Goal: Transaction & Acquisition: Purchase product/service

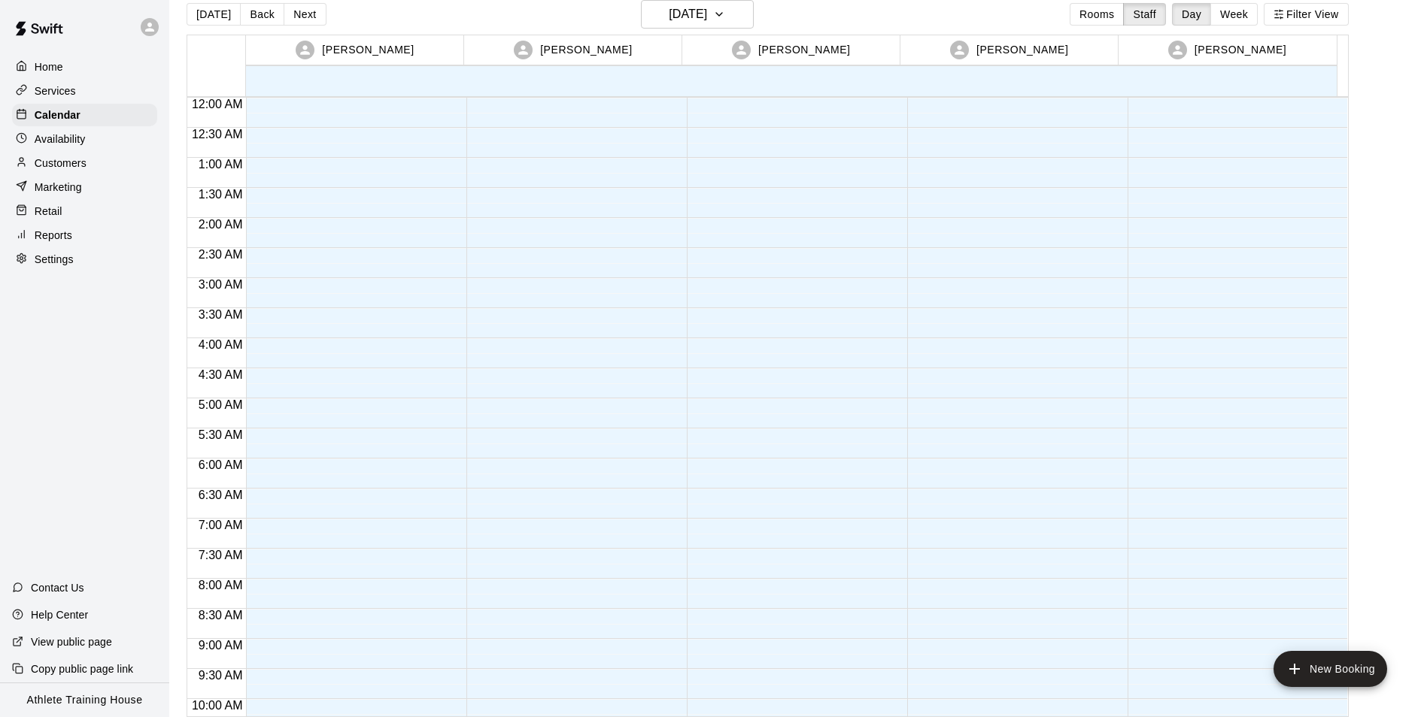
scroll to position [599, 0]
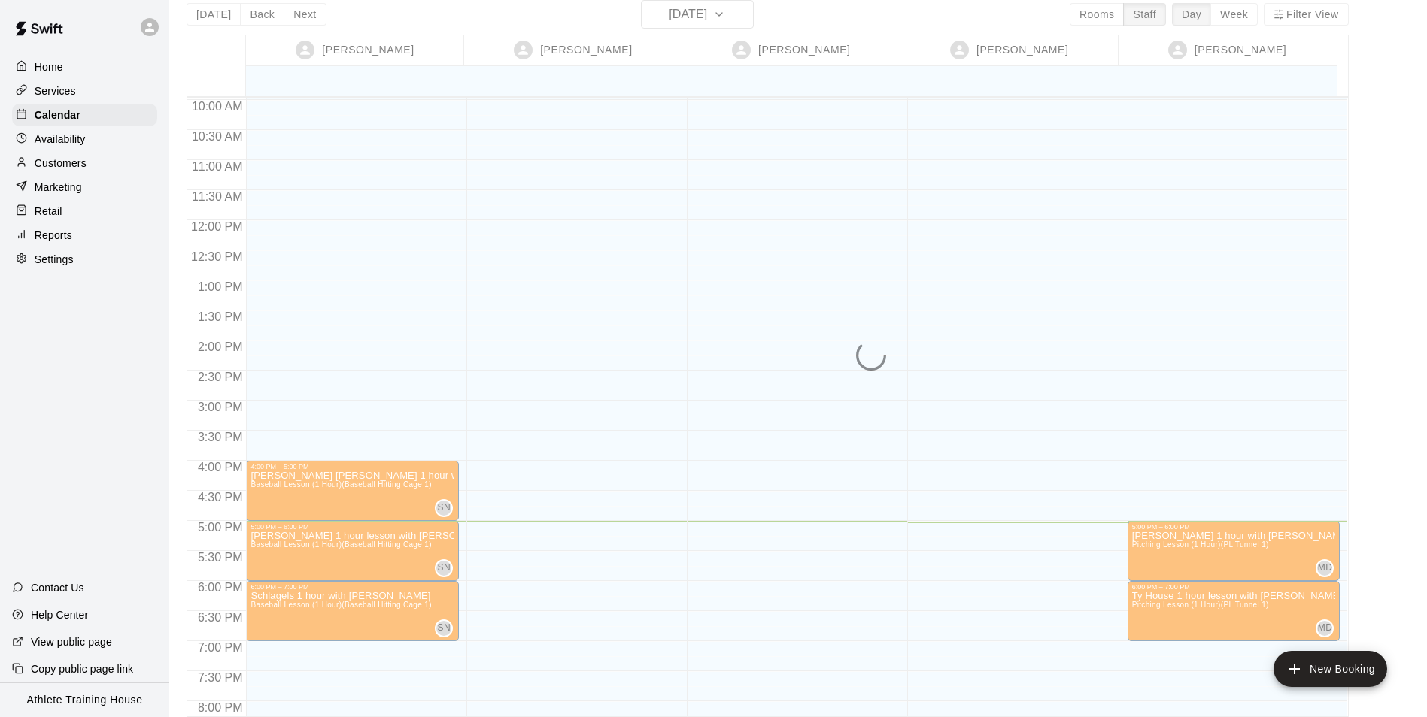
click at [1273, 651] on button "New Booking" at bounding box center [1330, 669] width 114 height 36
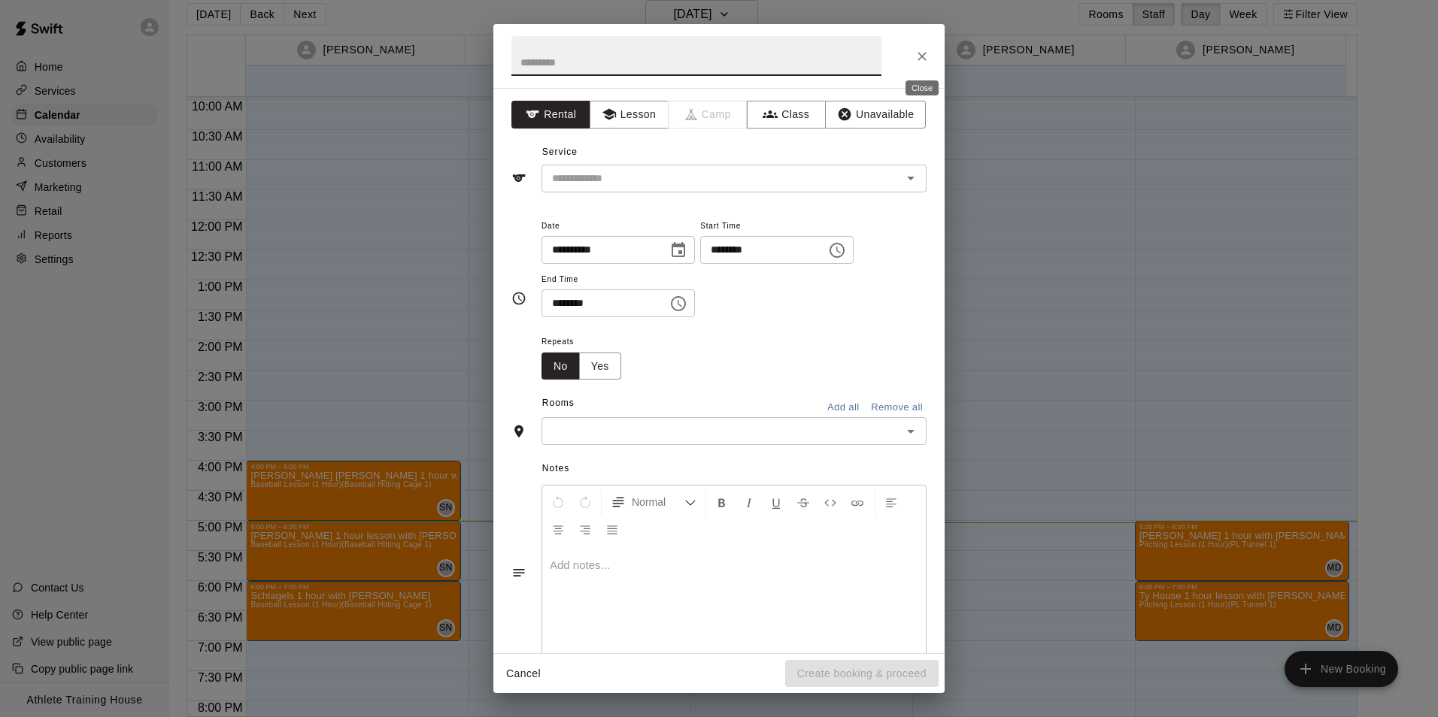
click at [919, 57] on icon "Close" at bounding box center [921, 56] width 15 height 15
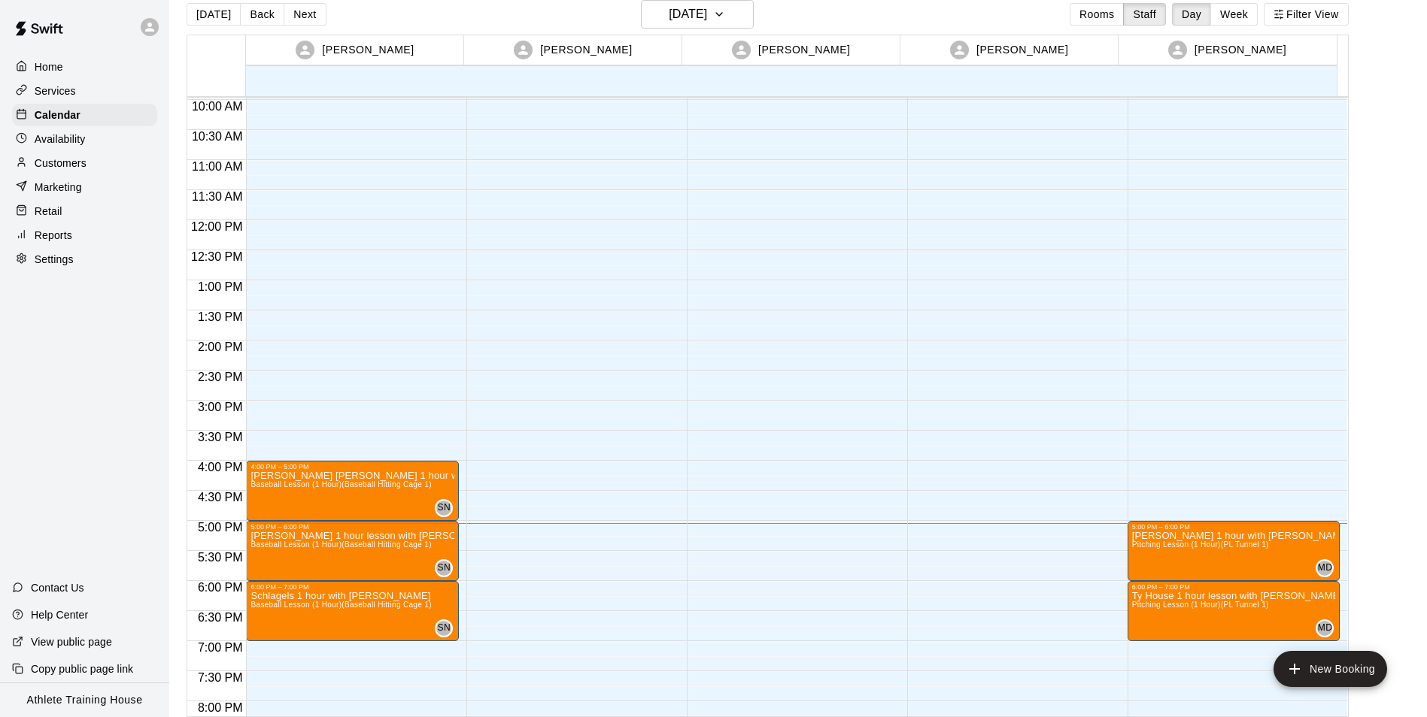
click at [93, 208] on div "Retail" at bounding box center [84, 211] width 145 height 23
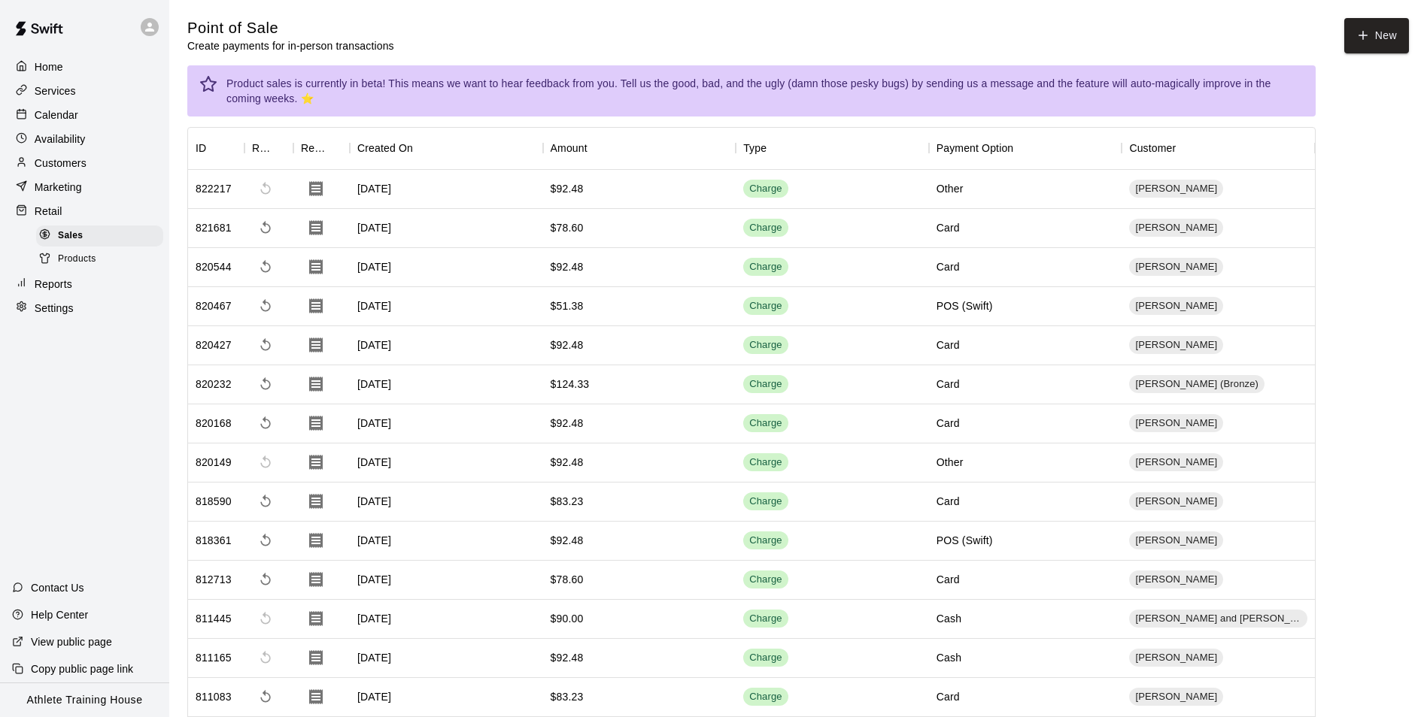
click at [56, 128] on div "Home Services Calendar Availability Customers Marketing Retail Sales Products R…" at bounding box center [84, 187] width 169 height 267
click at [77, 114] on div "Calendar" at bounding box center [84, 115] width 145 height 23
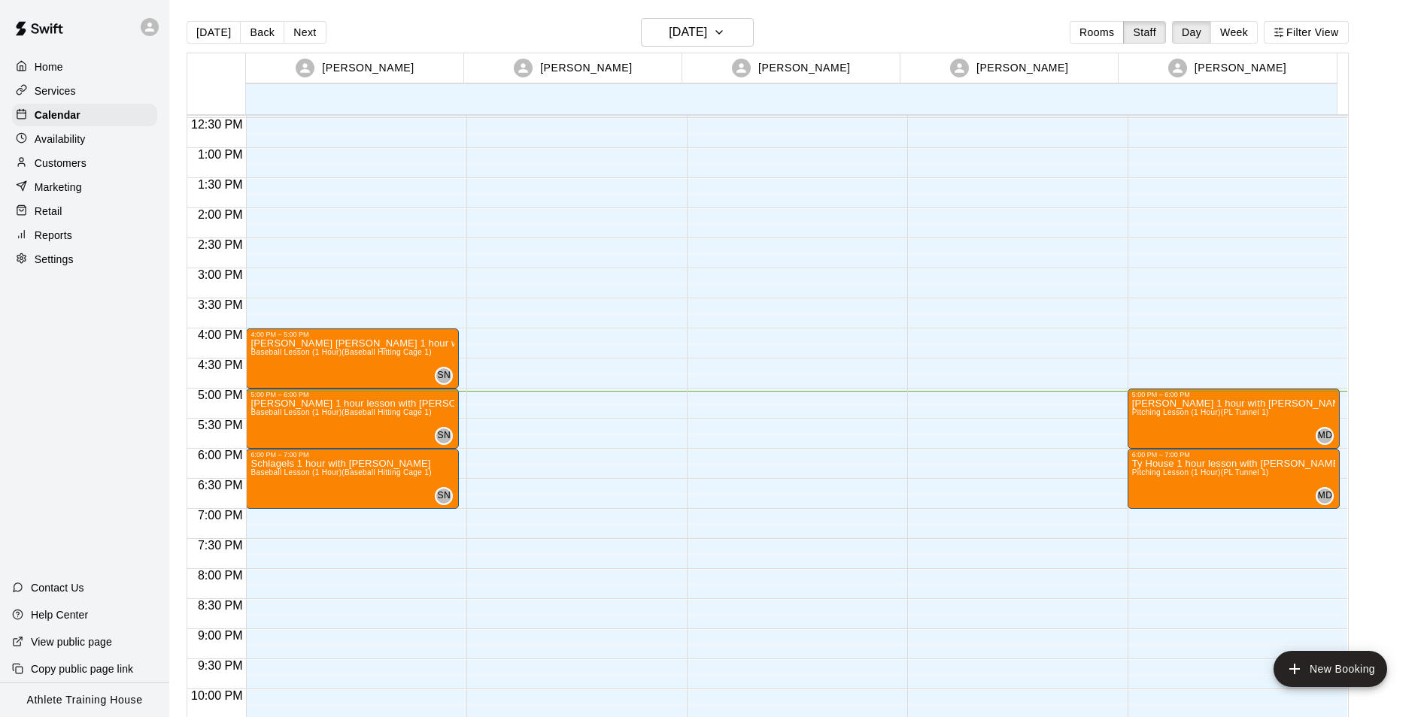
scroll to position [825, 0]
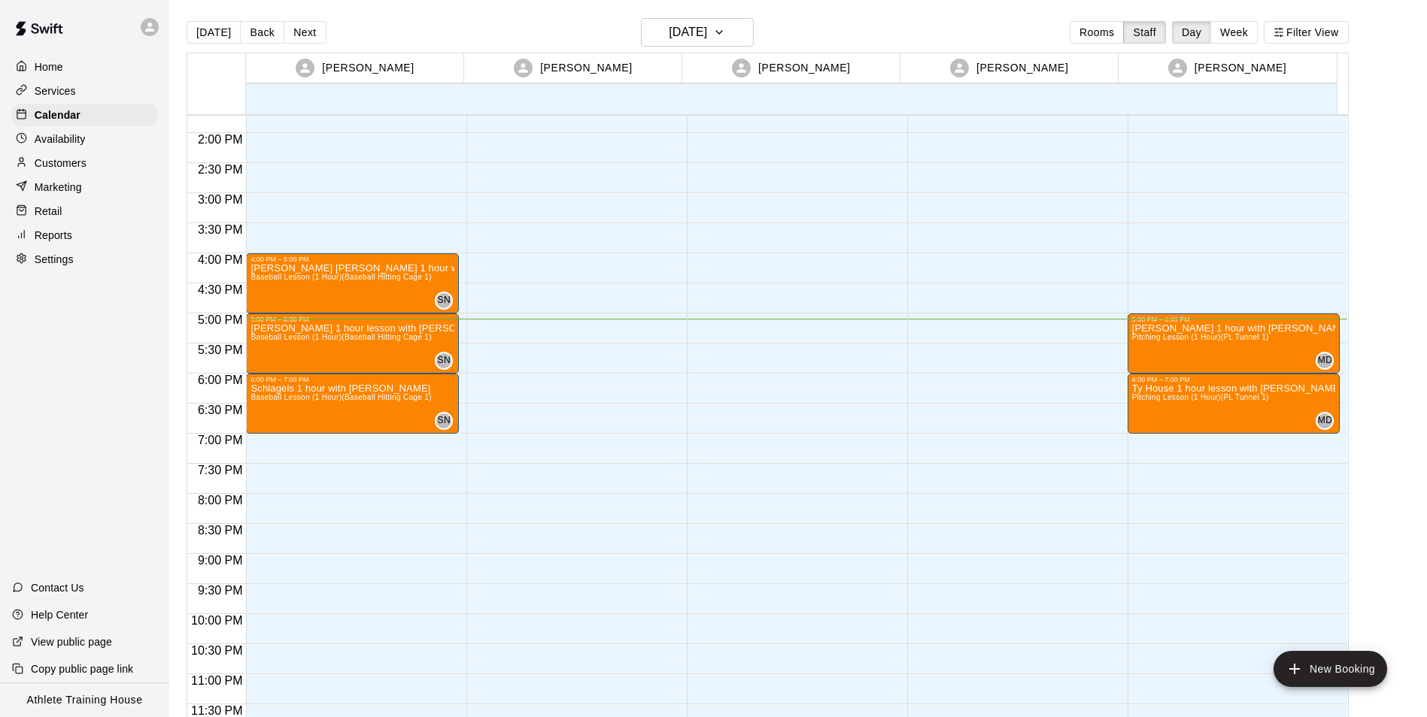
click at [48, 204] on div "Home Services Calendar Availability Customers Marketing Retail Reports Settings" at bounding box center [84, 163] width 169 height 218
click at [49, 219] on p "Retail" at bounding box center [49, 211] width 28 height 15
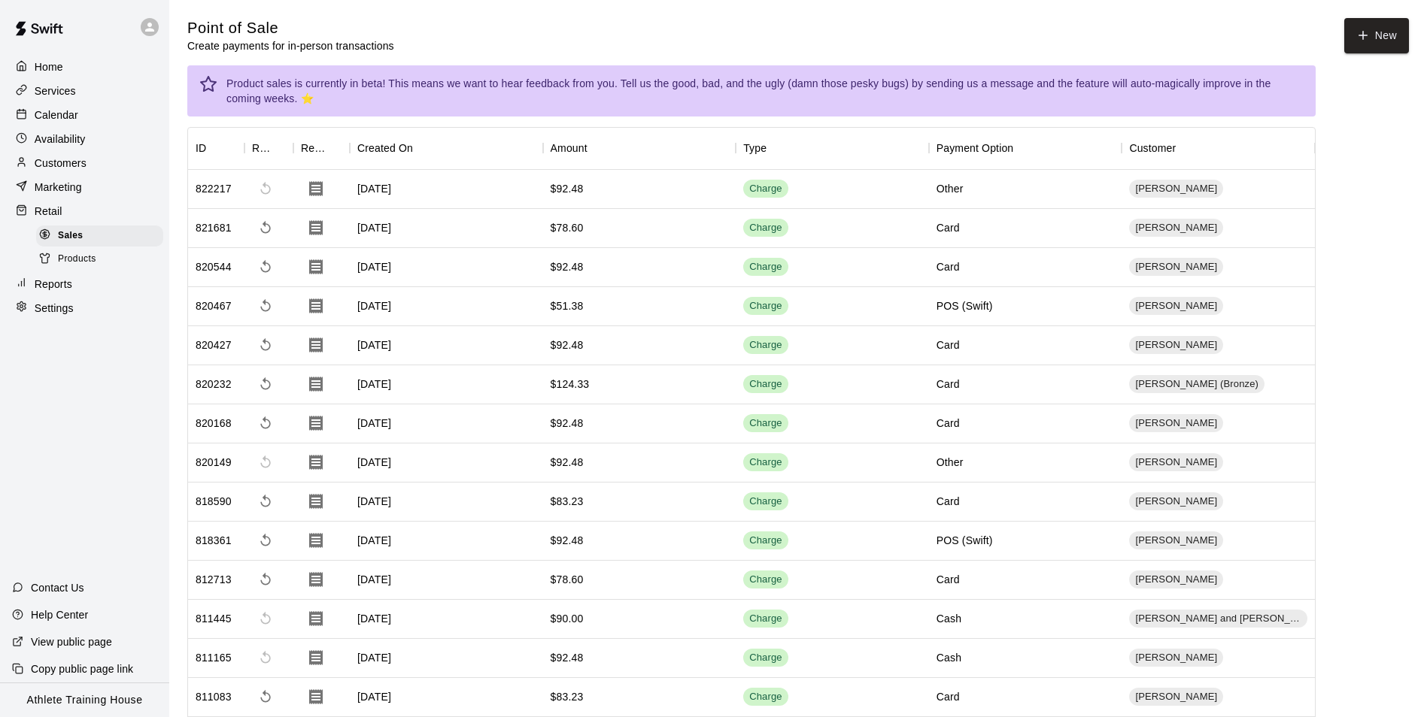
click at [68, 123] on p "Calendar" at bounding box center [57, 115] width 44 height 15
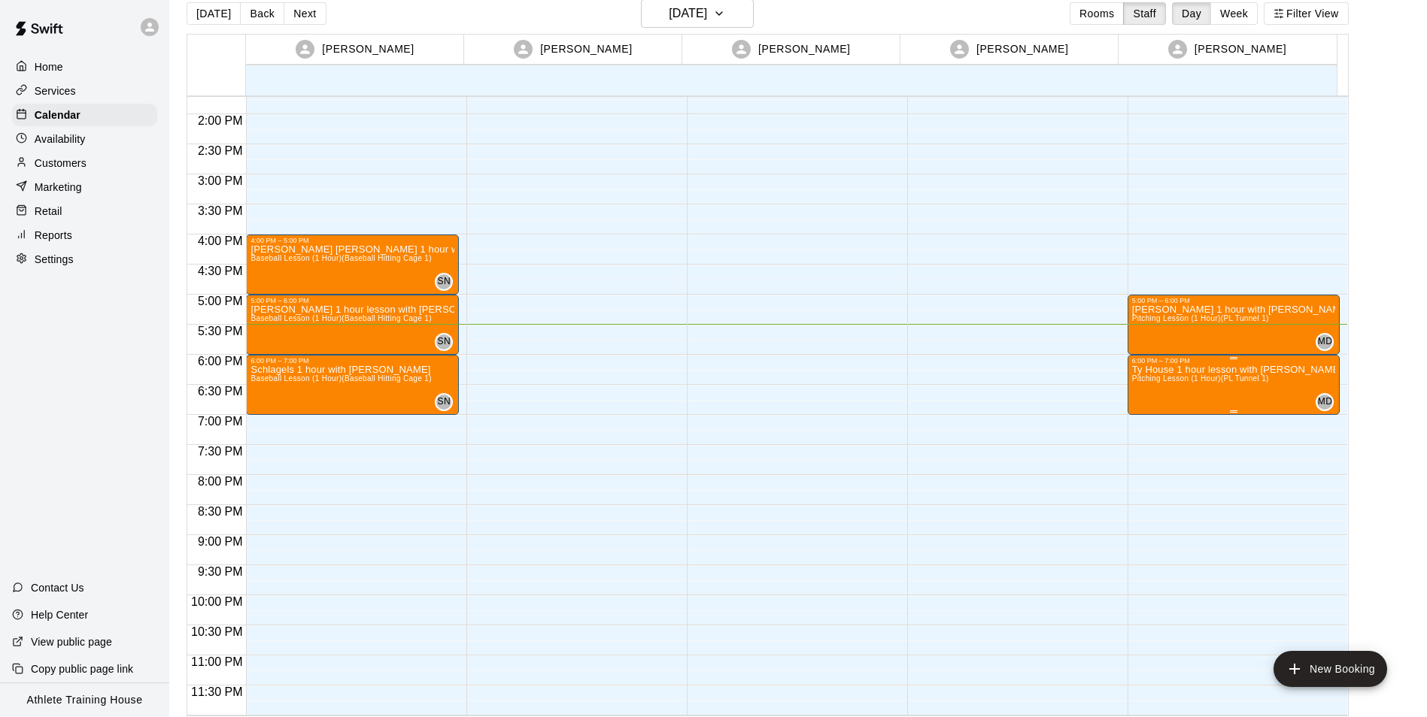
scroll to position [24, 0]
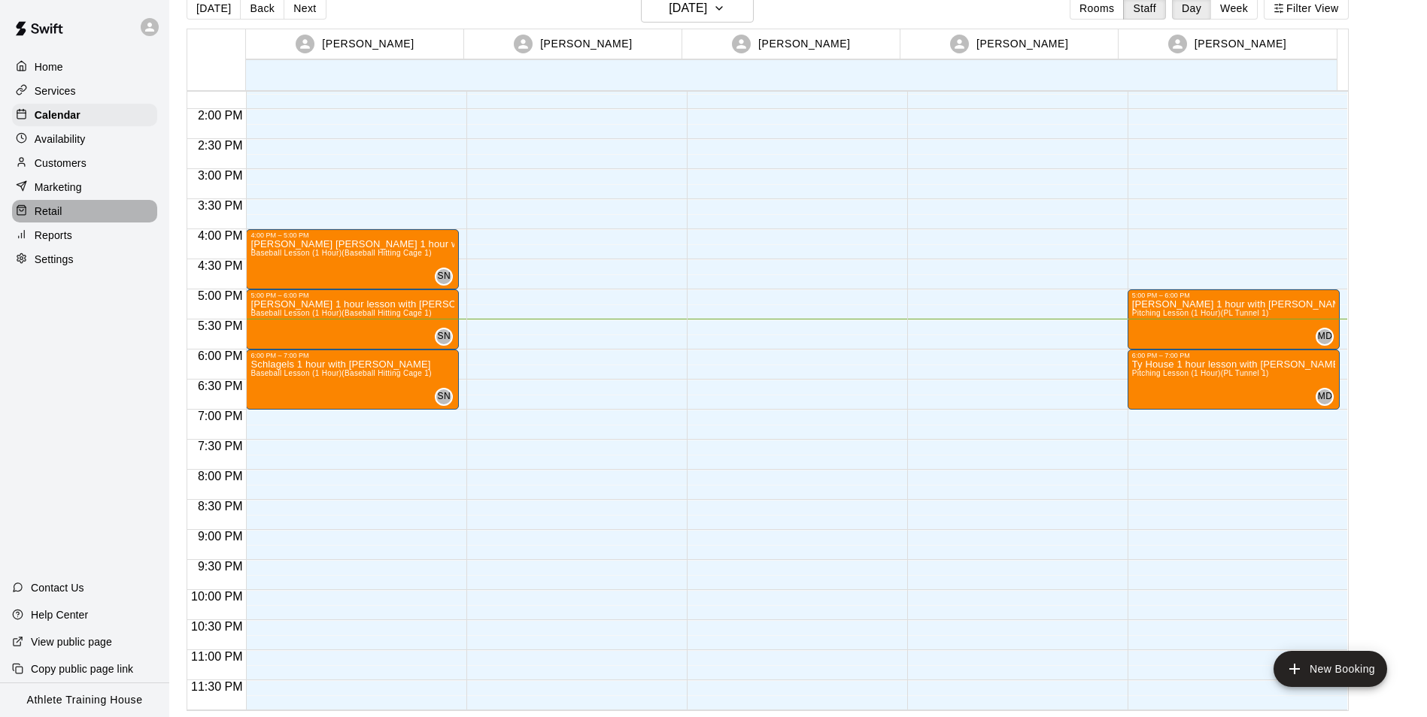
click at [66, 205] on div "Retail" at bounding box center [84, 211] width 145 height 23
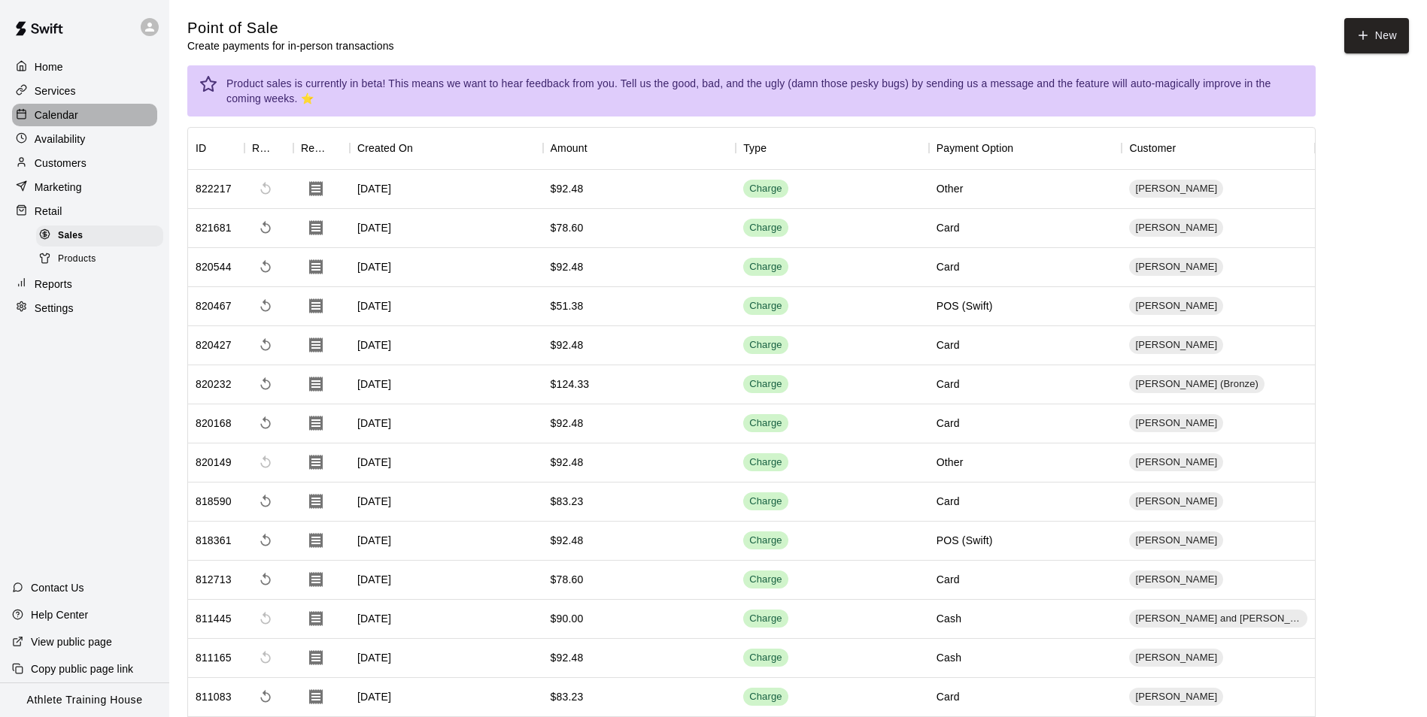
click at [102, 110] on div "Calendar" at bounding box center [84, 115] width 145 height 23
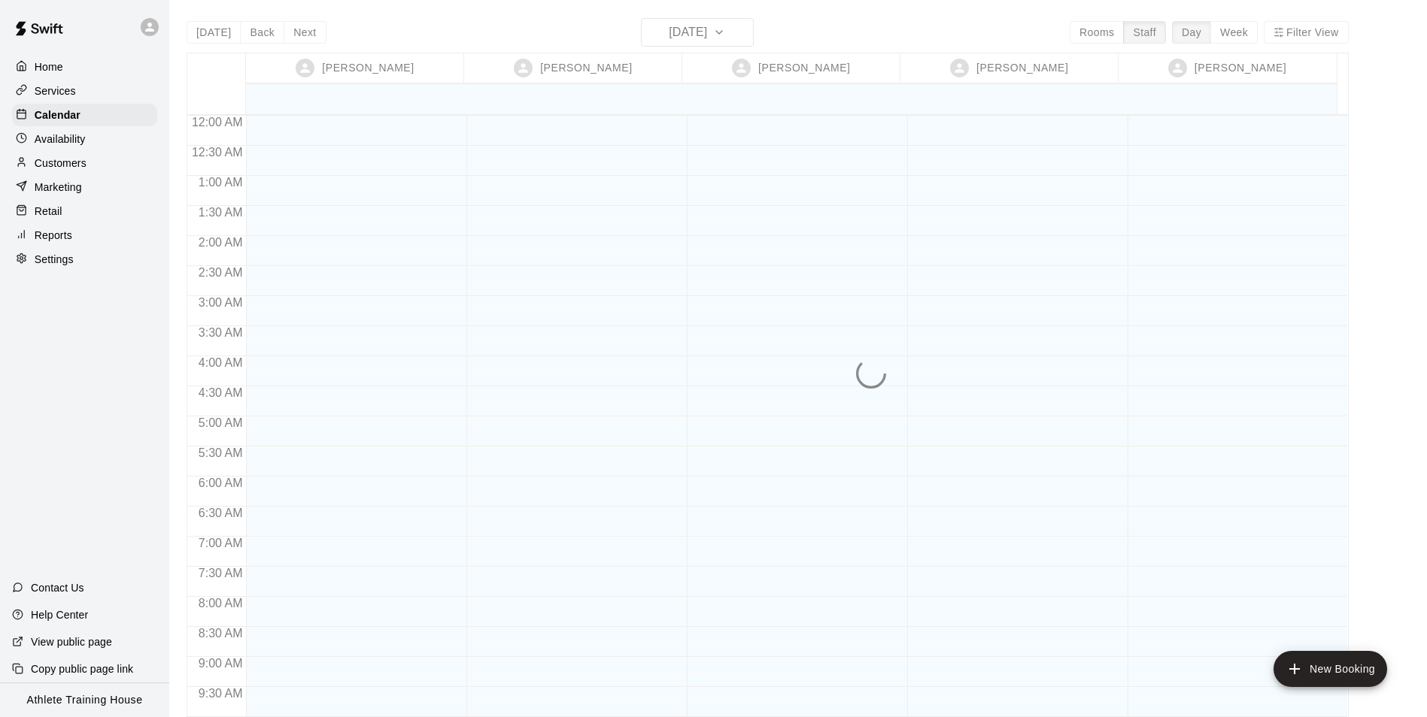
scroll to position [825, 0]
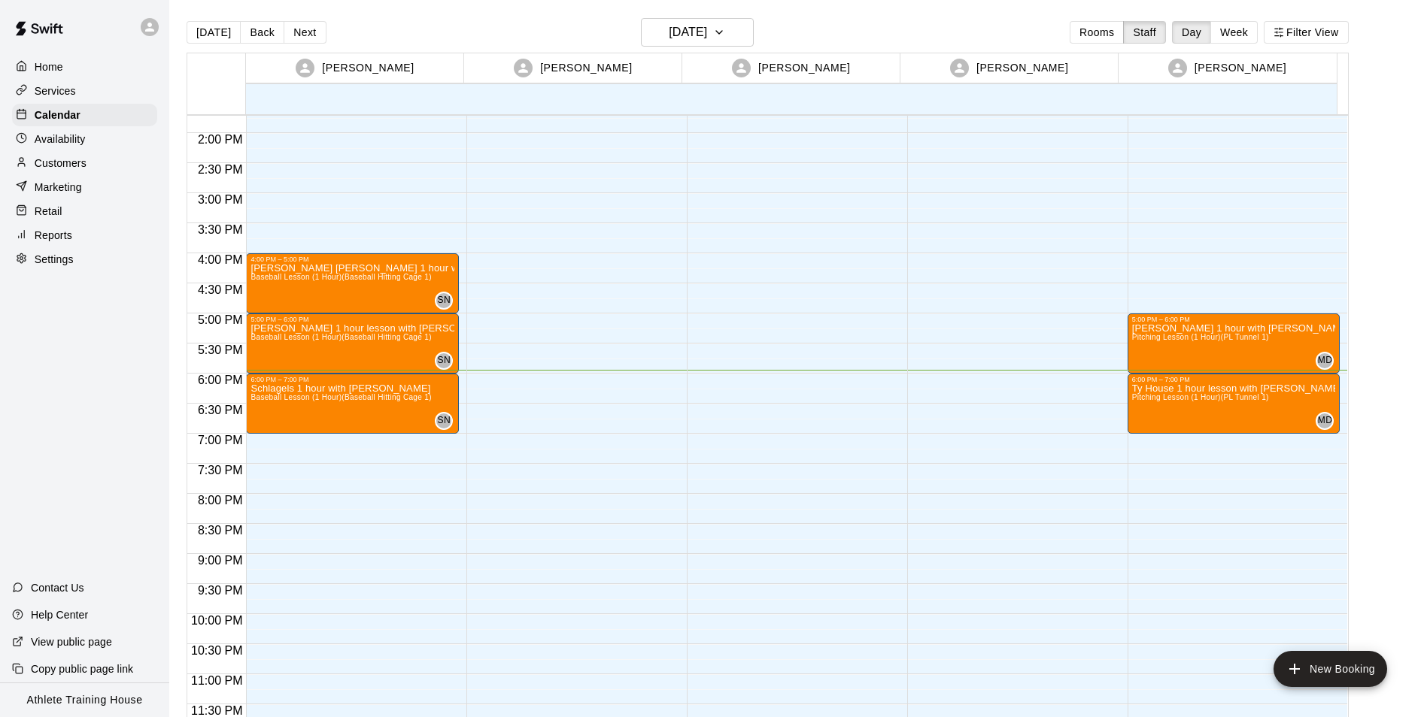
click at [108, 90] on div "Services" at bounding box center [84, 91] width 145 height 23
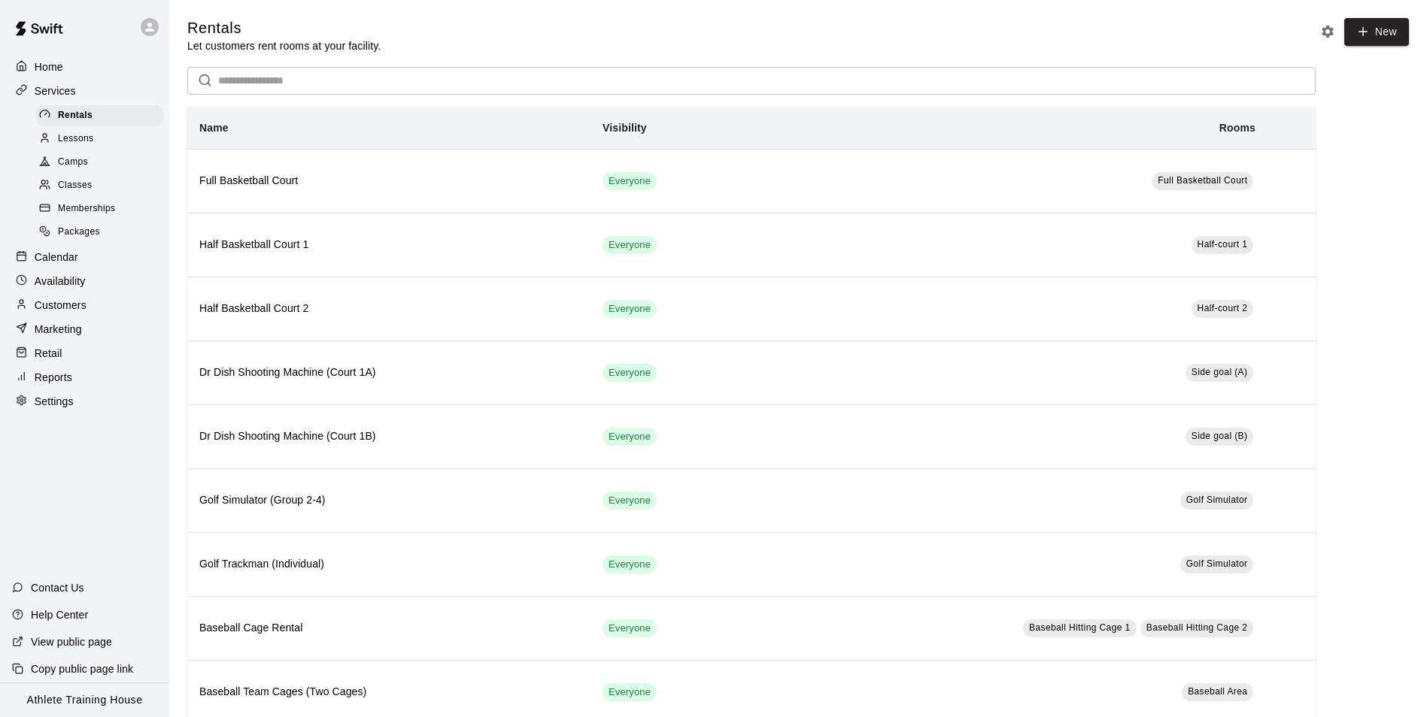
click at [90, 139] on span "Lessons" at bounding box center [76, 139] width 36 height 15
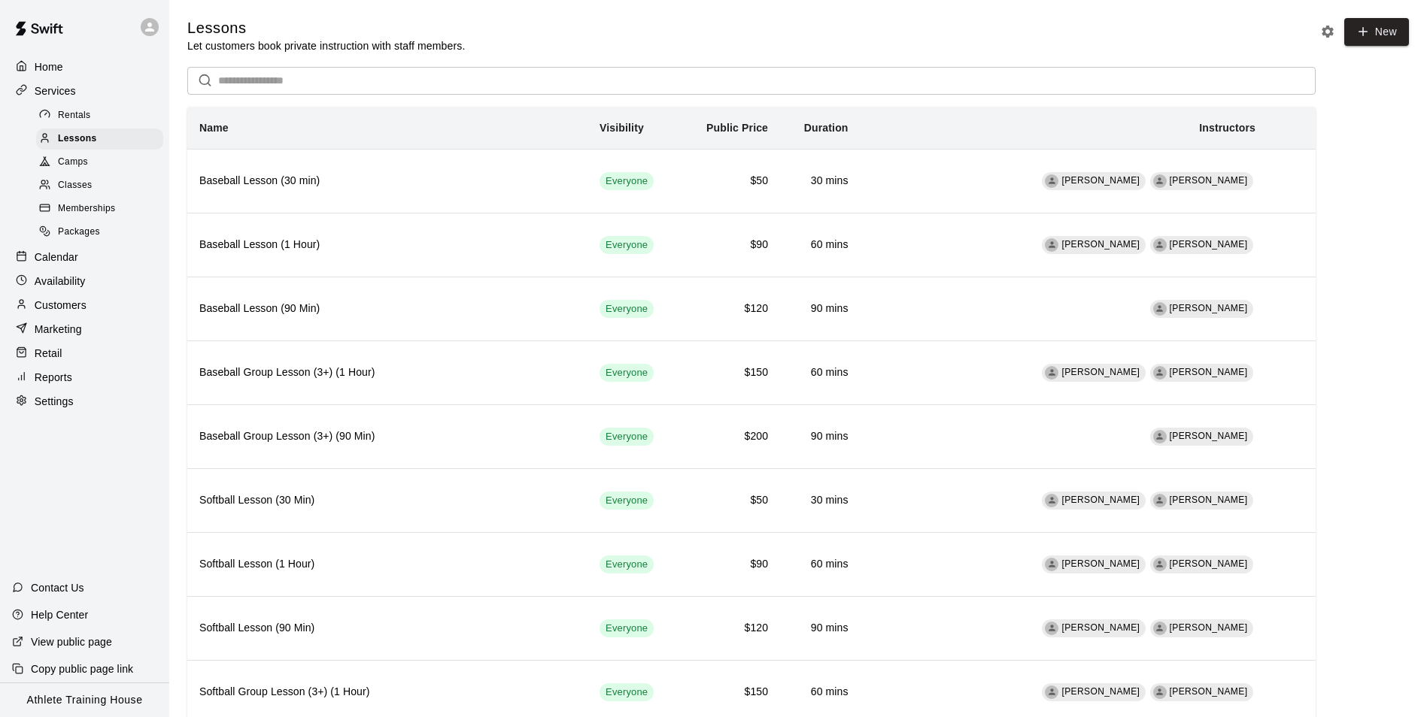
click at [73, 240] on span "Packages" at bounding box center [79, 232] width 42 height 15
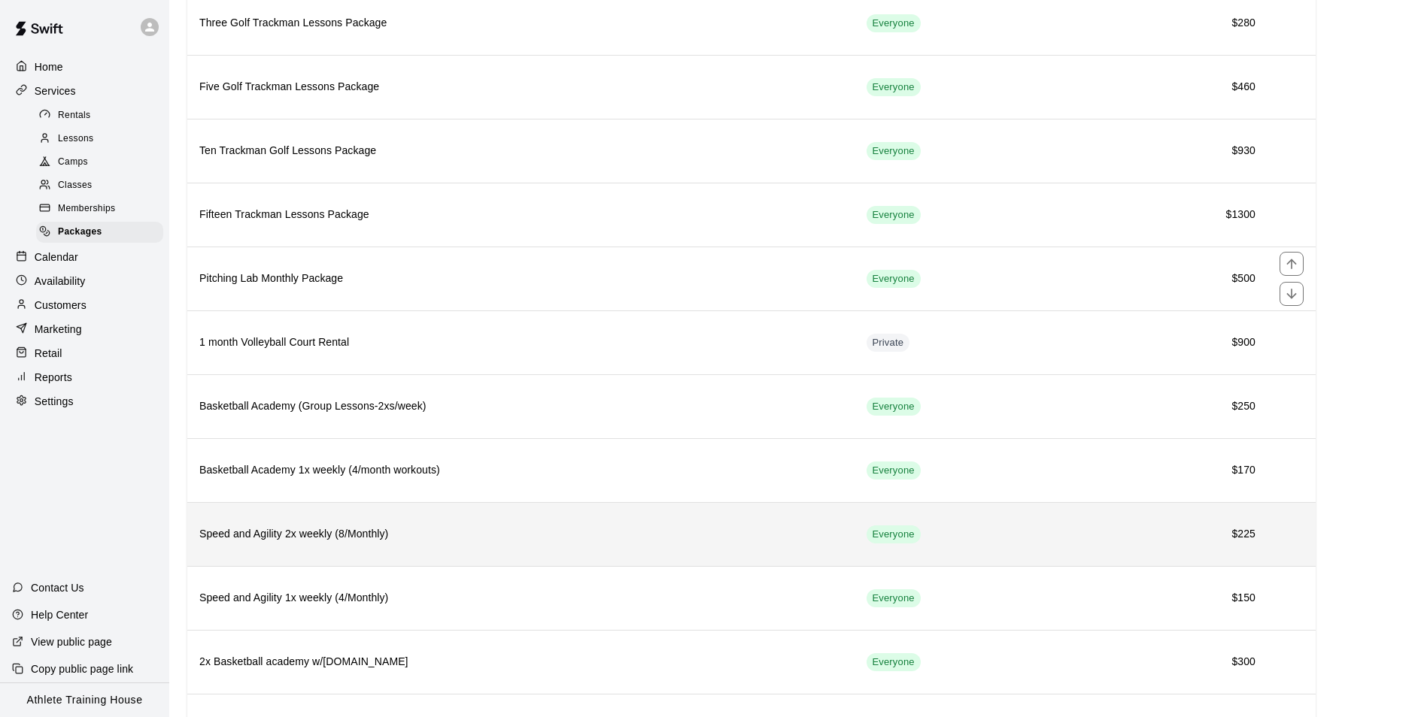
scroll to position [243, 0]
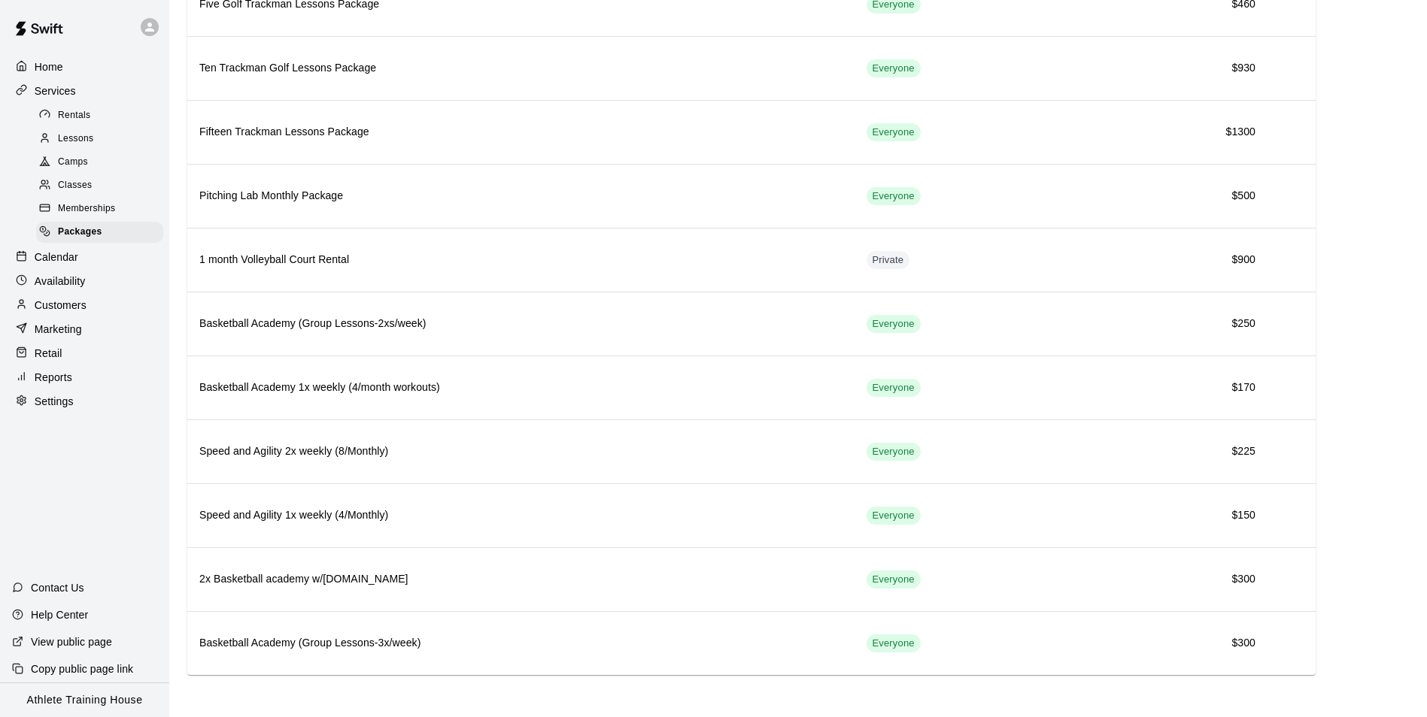
drag, startPoint x: 78, startPoint y: 261, endPoint x: 96, endPoint y: 250, distance: 20.2
click at [80, 261] on div "Calendar" at bounding box center [84, 257] width 145 height 23
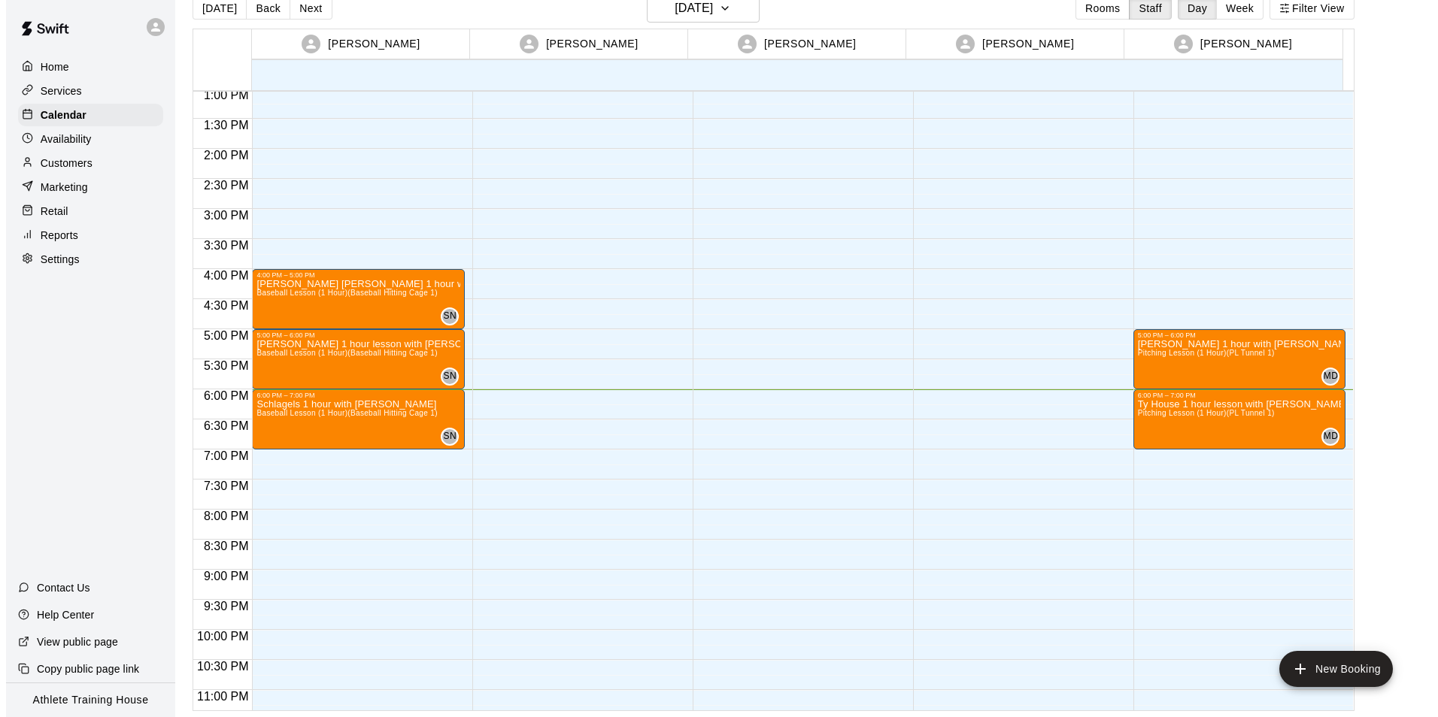
scroll to position [750, 0]
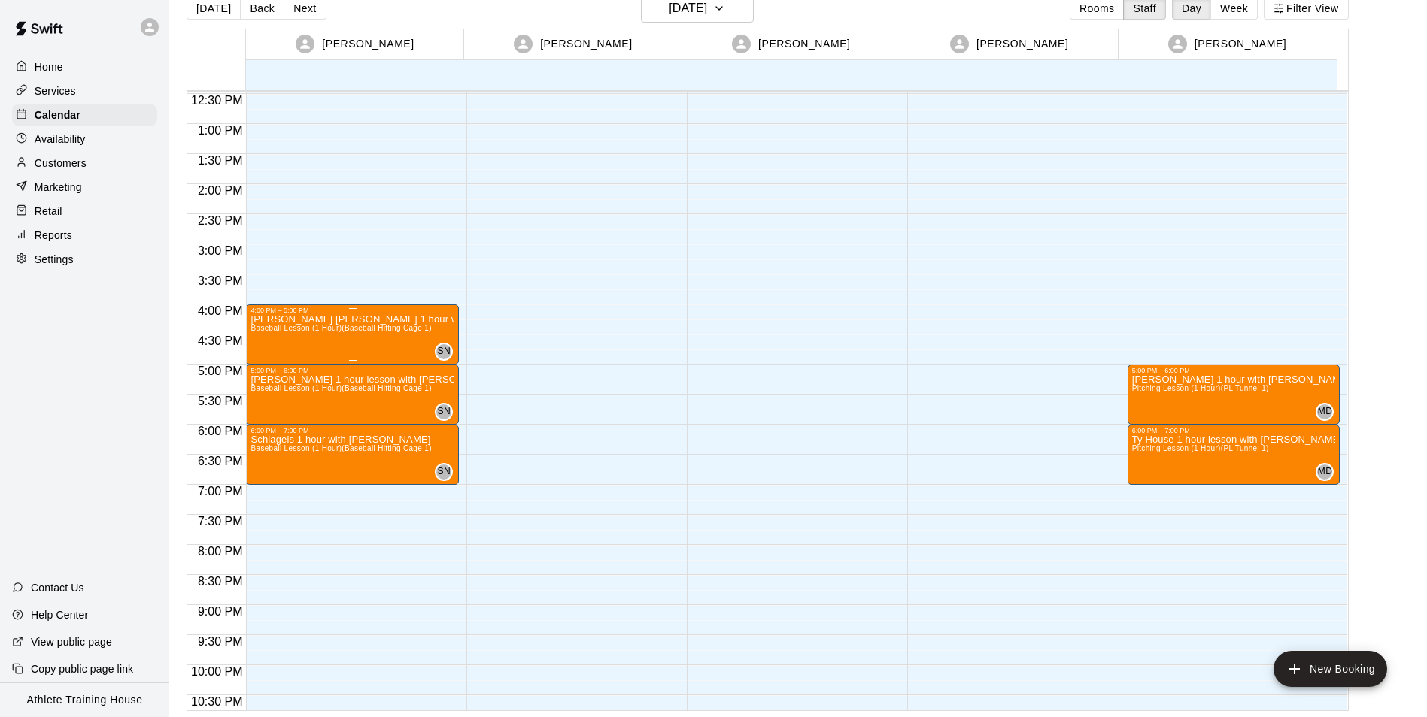
click at [327, 336] on div "[PERSON_NAME] [PERSON_NAME] 1 hour with [PERSON_NAME] Baseball Lesson (1 Hour) …" at bounding box center [352, 672] width 204 height 717
click at [261, 326] on icon "edit" at bounding box center [265, 331] width 18 height 18
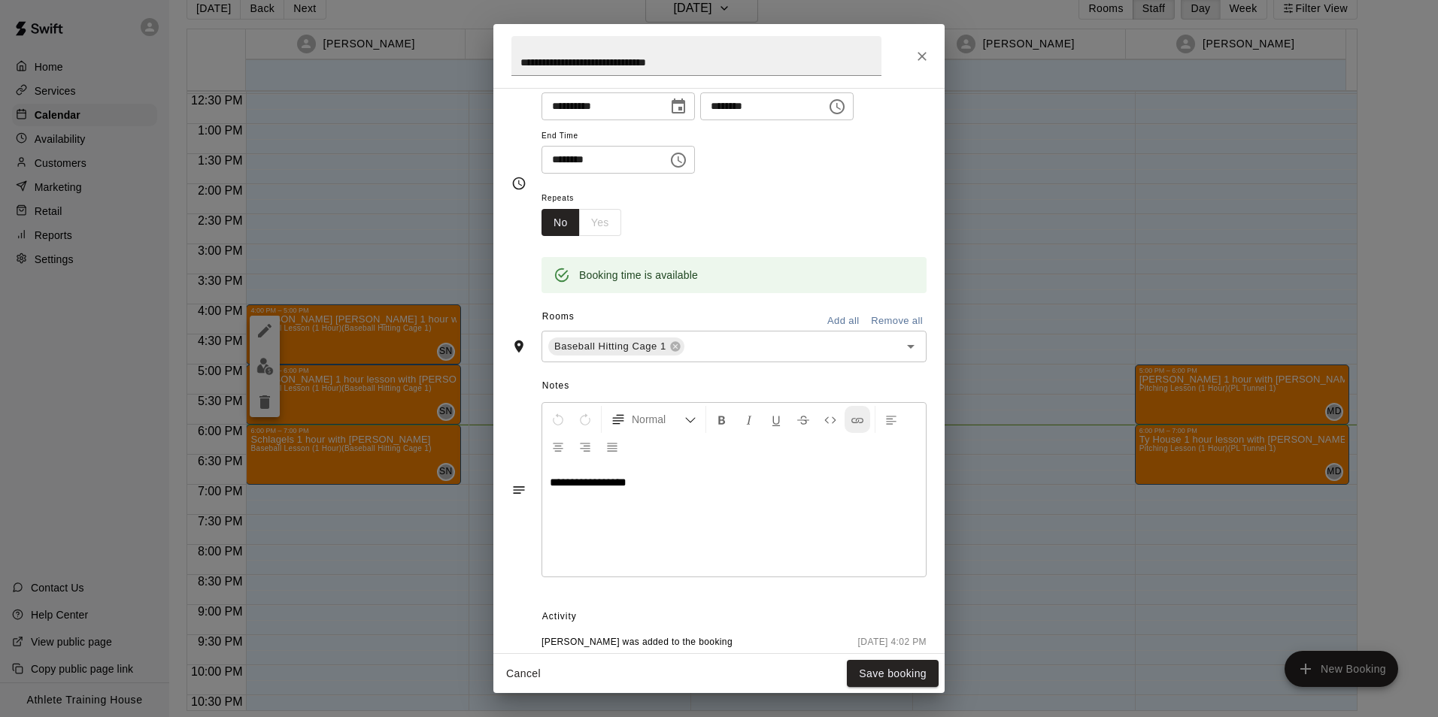
scroll to position [0, 0]
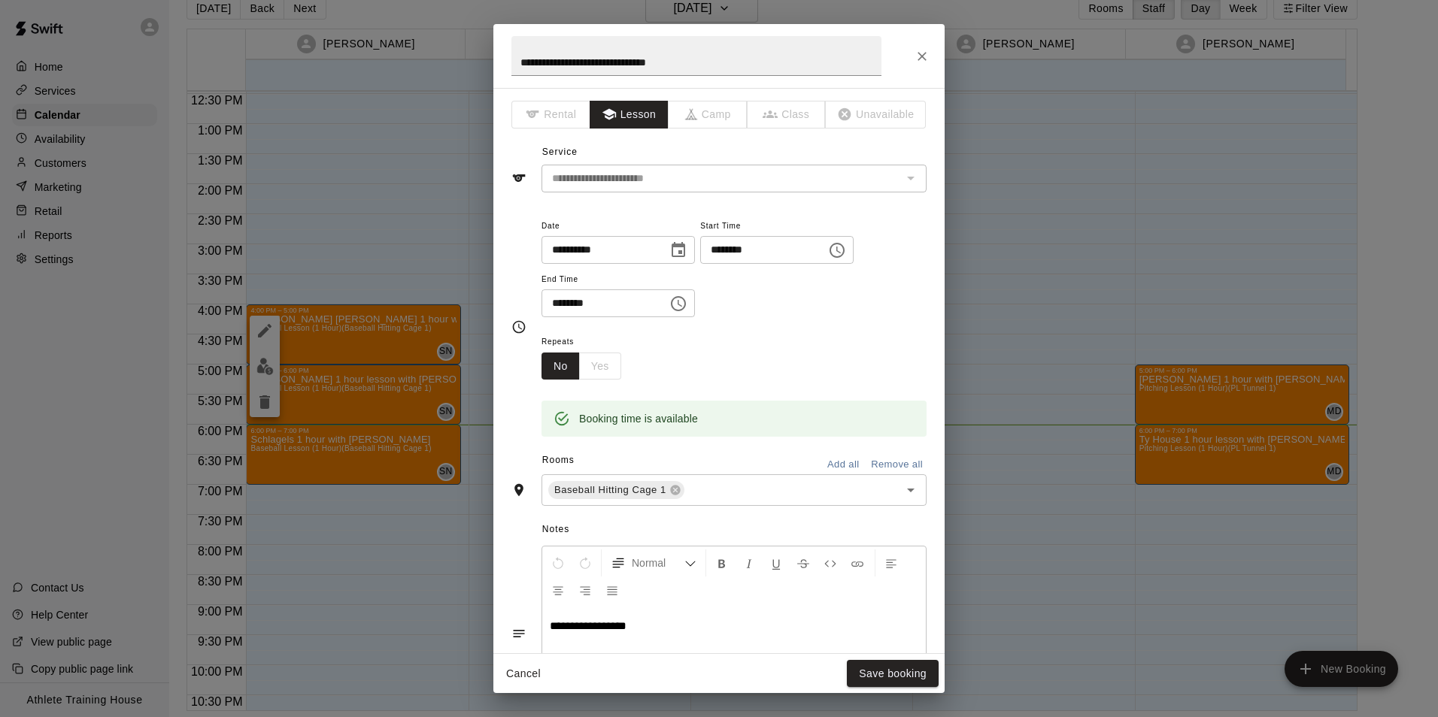
click at [926, 50] on icon "Close" at bounding box center [921, 56] width 15 height 15
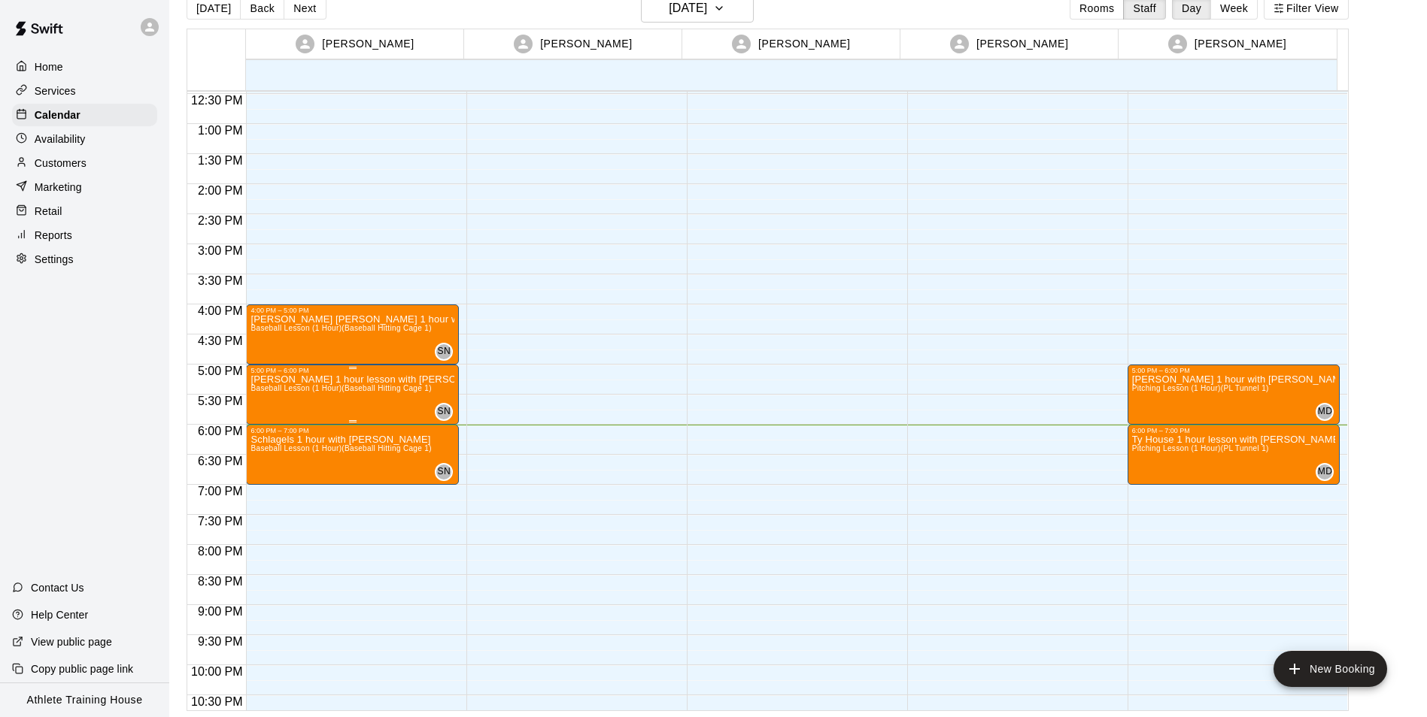
click at [380, 368] on div at bounding box center [352, 368] width 204 height 2
click at [364, 385] on div at bounding box center [719, 358] width 1438 height 717
click at [268, 387] on icon "edit" at bounding box center [265, 391] width 18 height 18
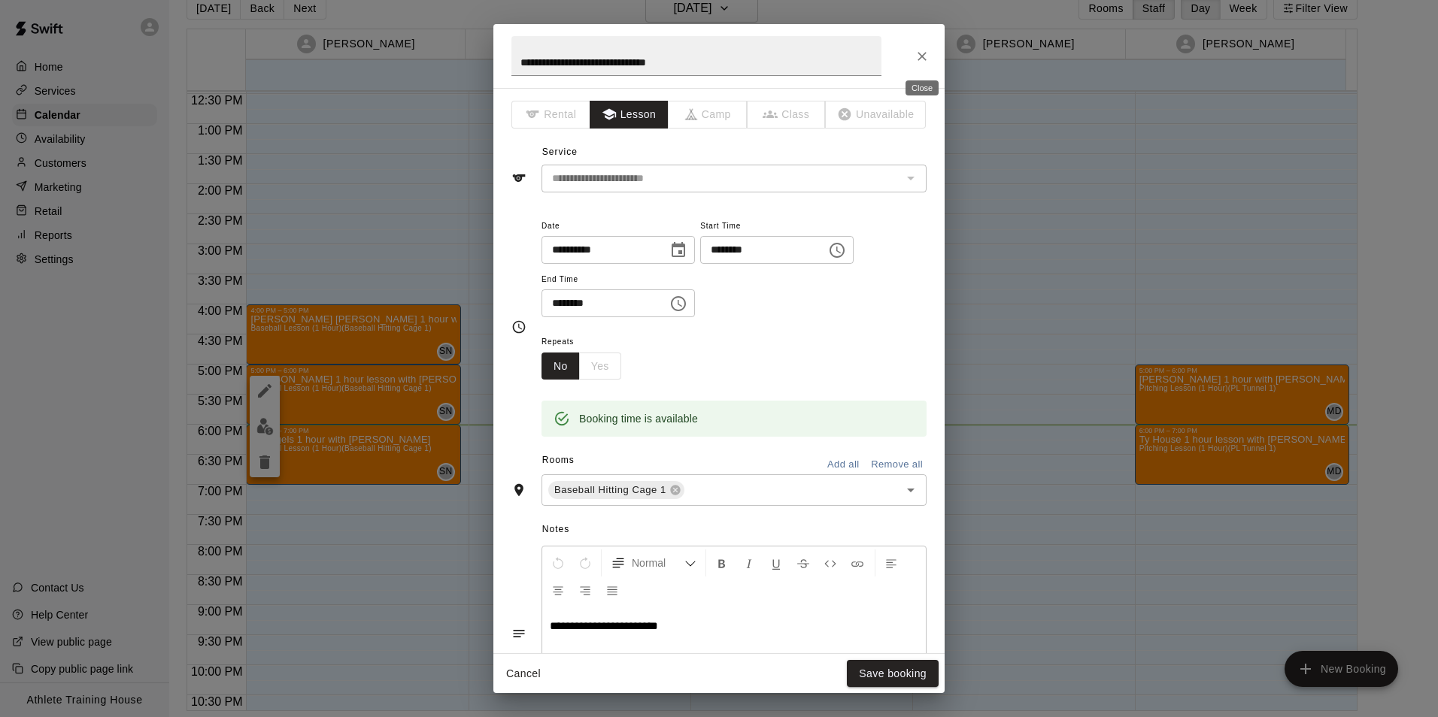
click at [942, 56] on div "**********" at bounding box center [718, 56] width 451 height 64
click at [918, 63] on icon "Close" at bounding box center [921, 56] width 15 height 15
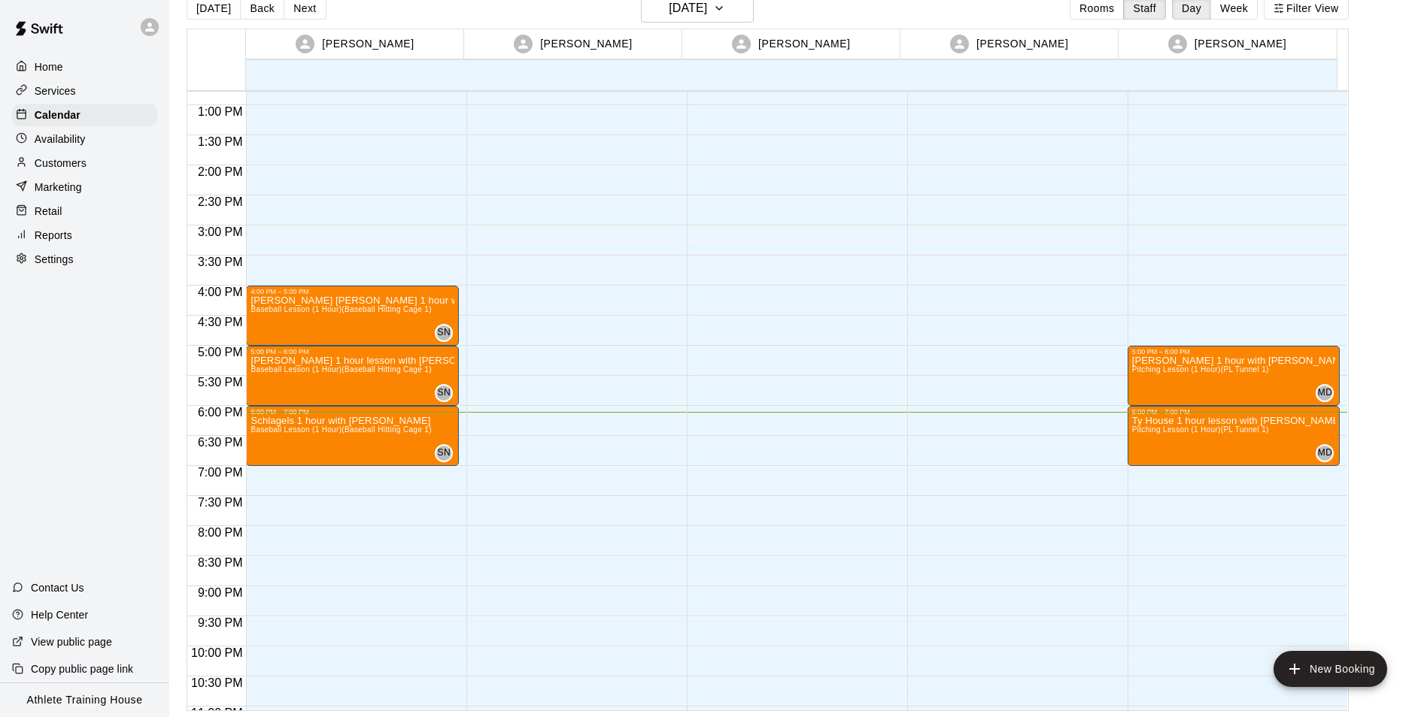
scroll to position [825, 0]
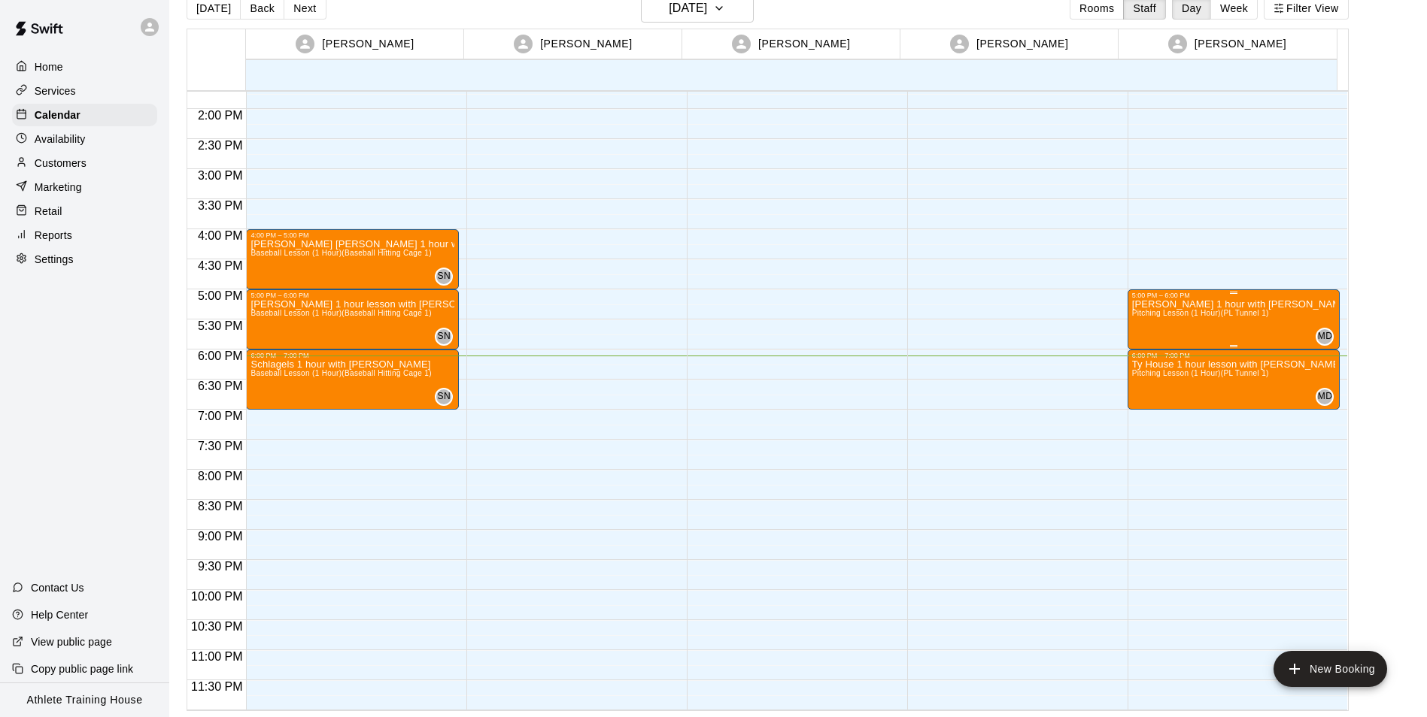
click at [1275, 309] on div "[PERSON_NAME] 1 hour with [PERSON_NAME] Lesson (1 Hour) ([GEOGRAPHIC_DATA] 1) M…" at bounding box center [1234, 657] width 204 height 717
click at [1153, 322] on icon "edit" at bounding box center [1145, 316] width 18 height 18
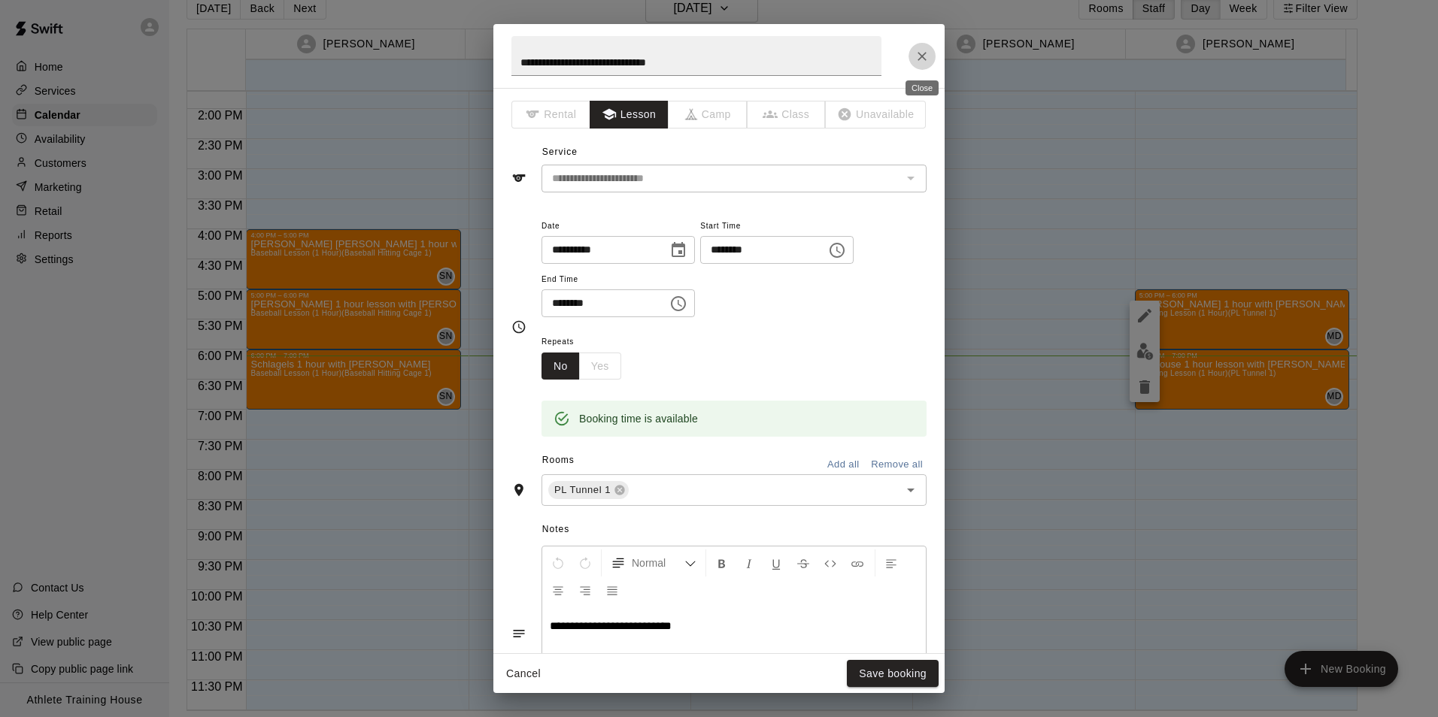
click at [919, 56] on icon "Close" at bounding box center [921, 56] width 15 height 15
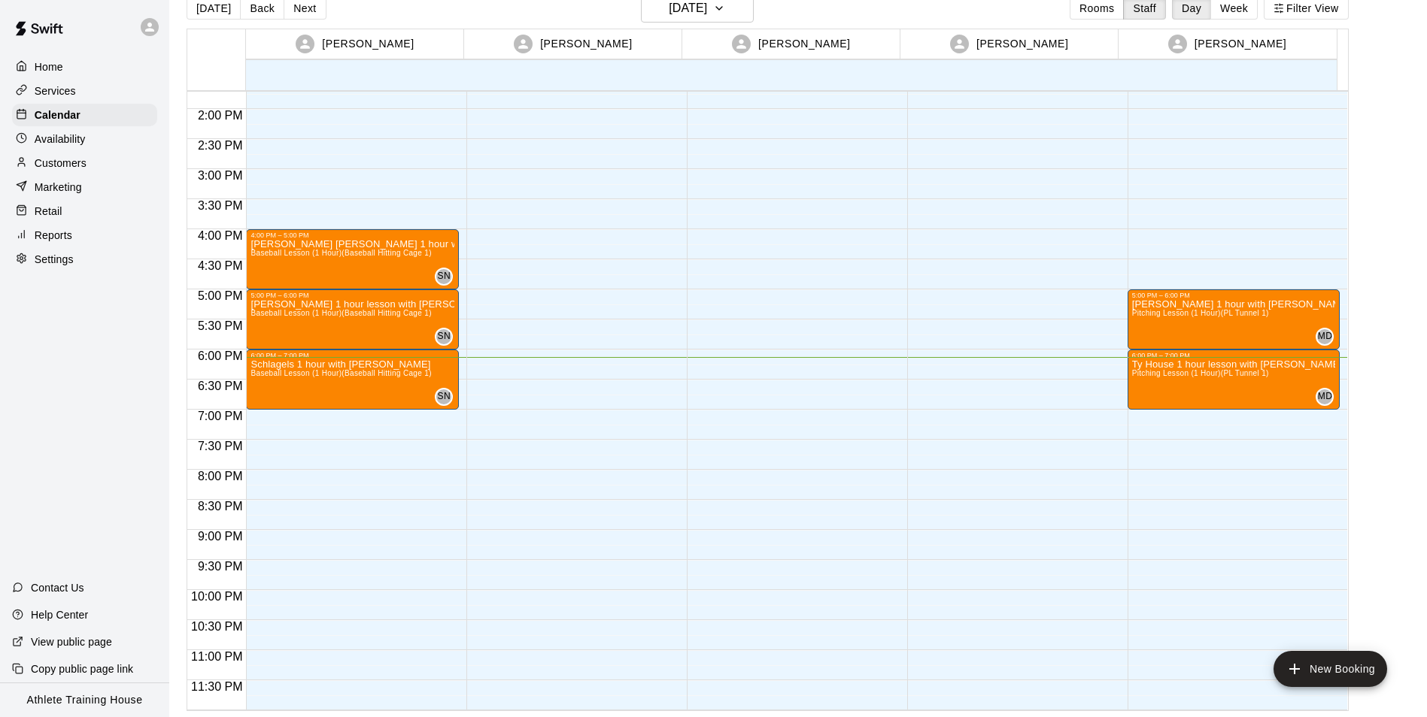
click at [52, 210] on p "Retail" at bounding box center [49, 211] width 28 height 15
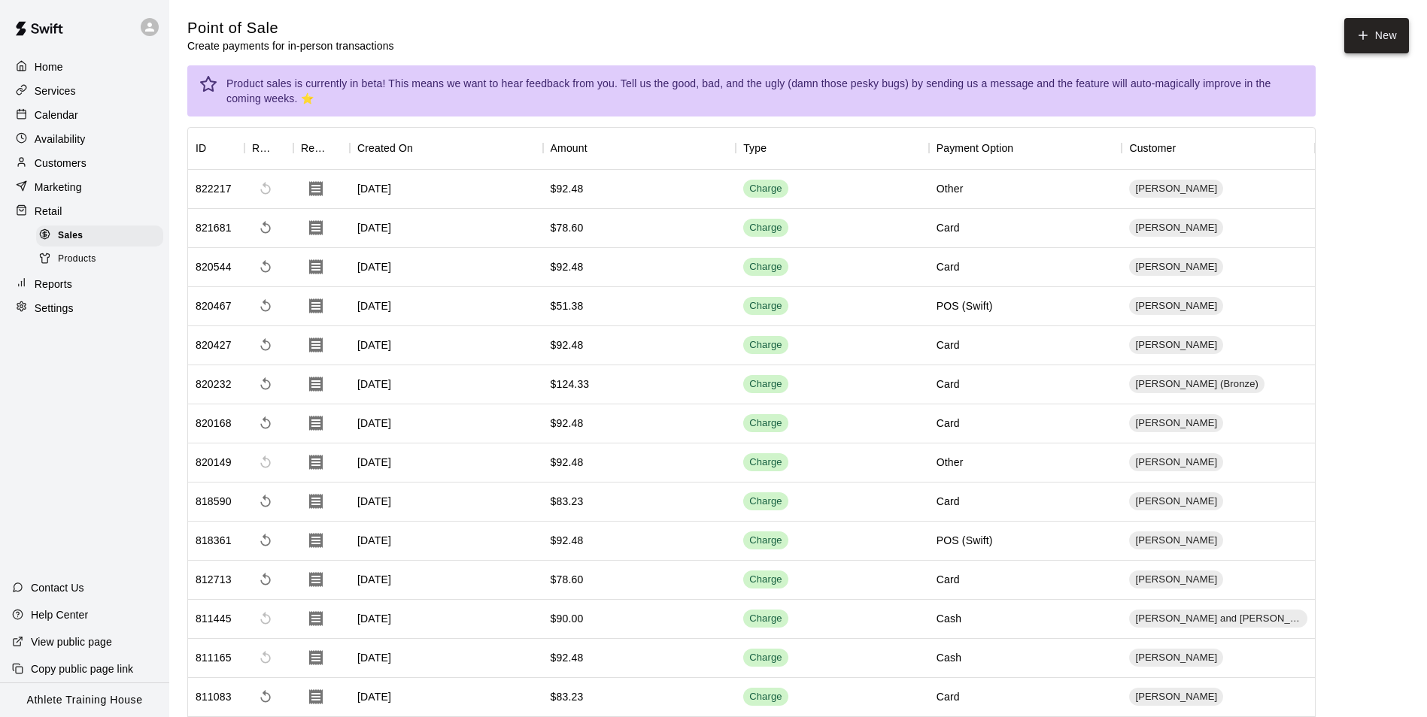
click at [1358, 28] on button "New" at bounding box center [1376, 35] width 65 height 35
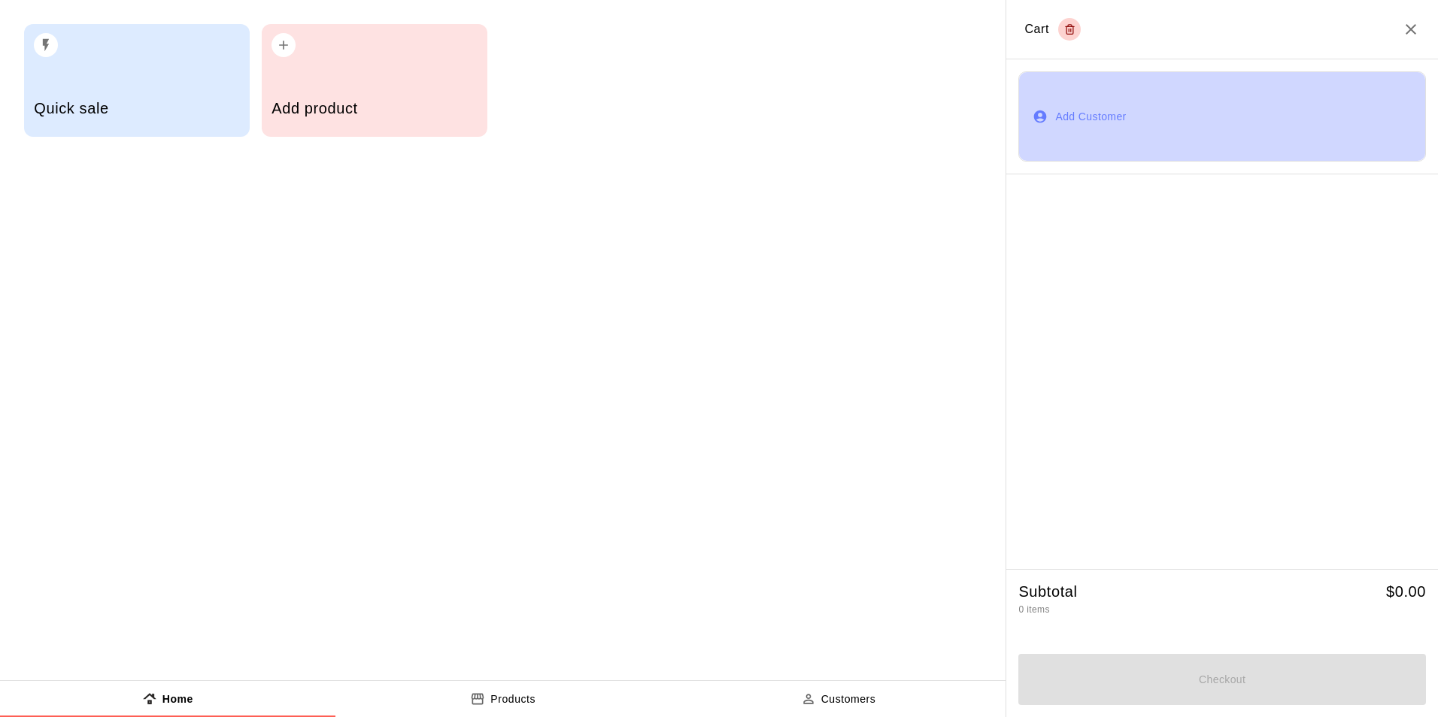
click at [1114, 121] on button "Add Customer" at bounding box center [1222, 116] width 408 height 90
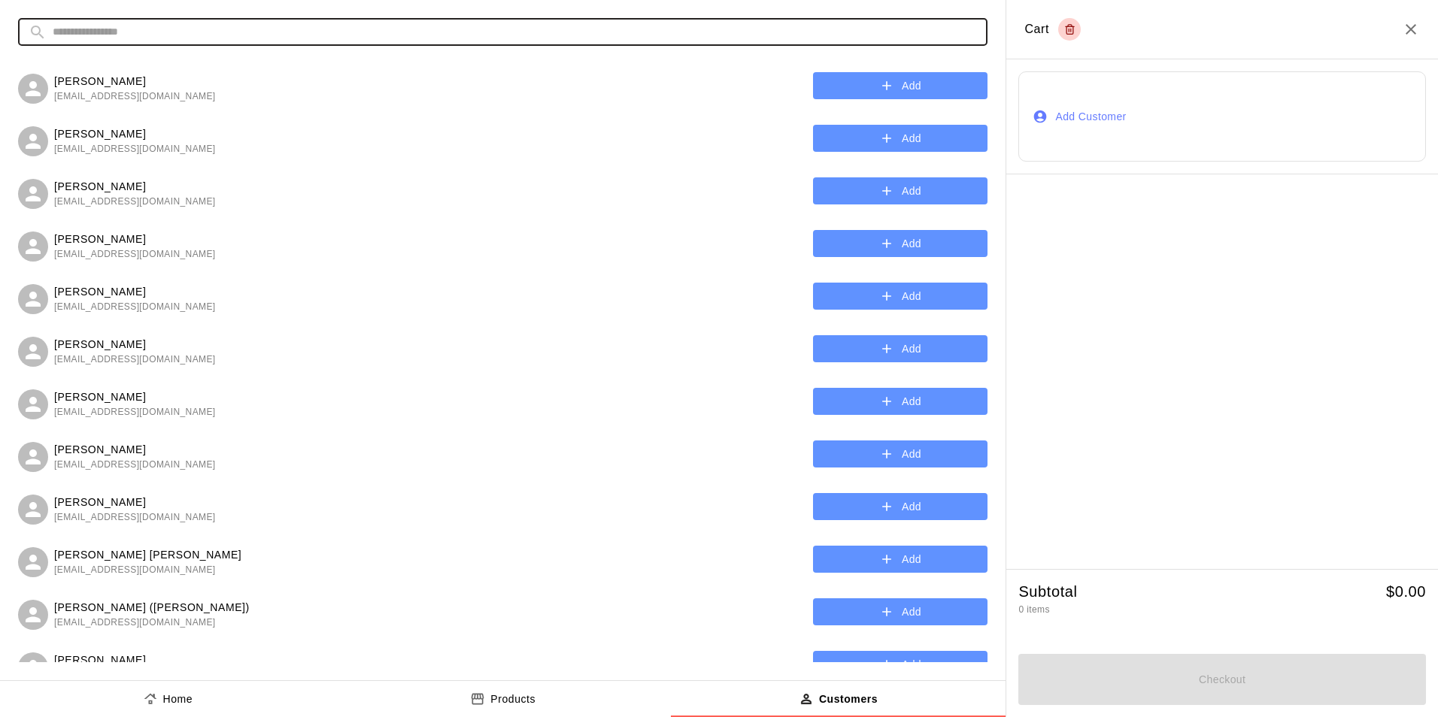
click at [500, 29] on input "text" at bounding box center [515, 32] width 924 height 28
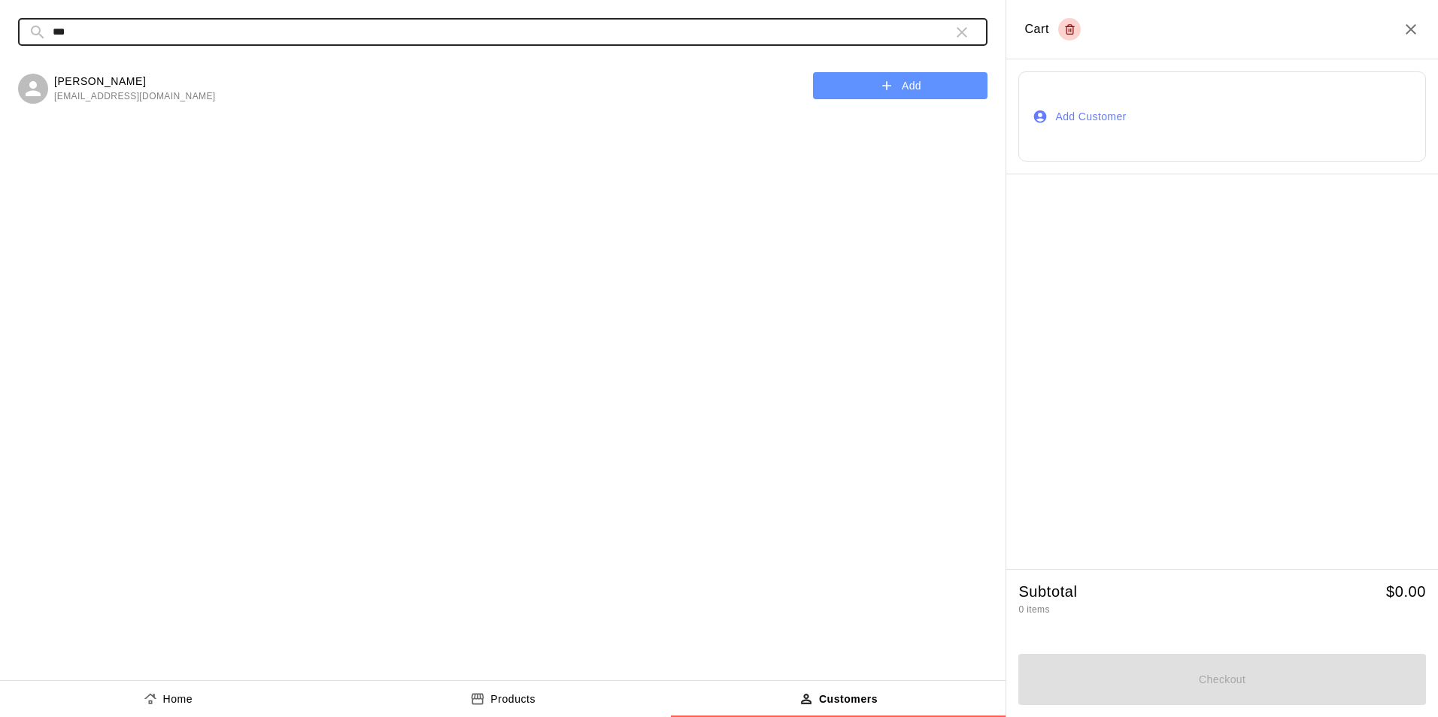
type input "***"
click at [864, 89] on button "Add" at bounding box center [900, 86] width 174 height 28
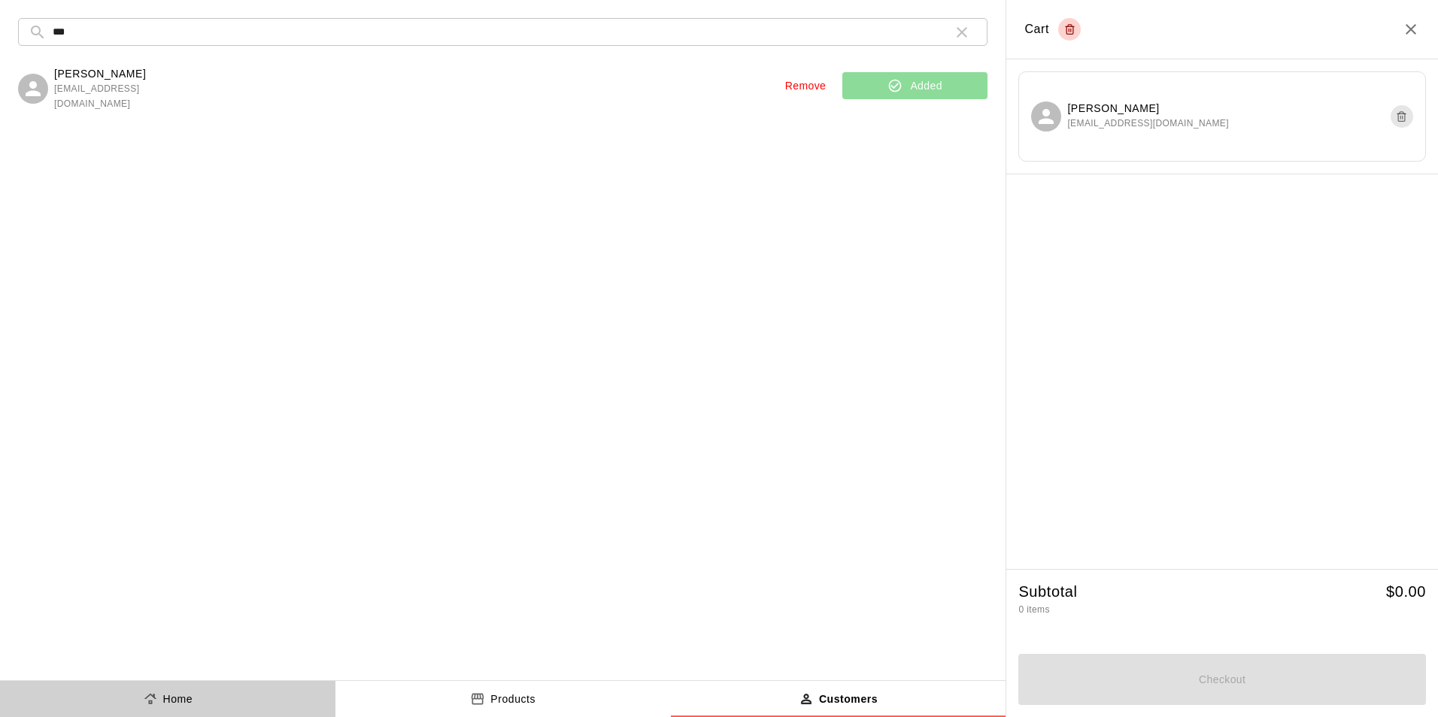
click at [174, 703] on p "Home" at bounding box center [178, 700] width 30 height 16
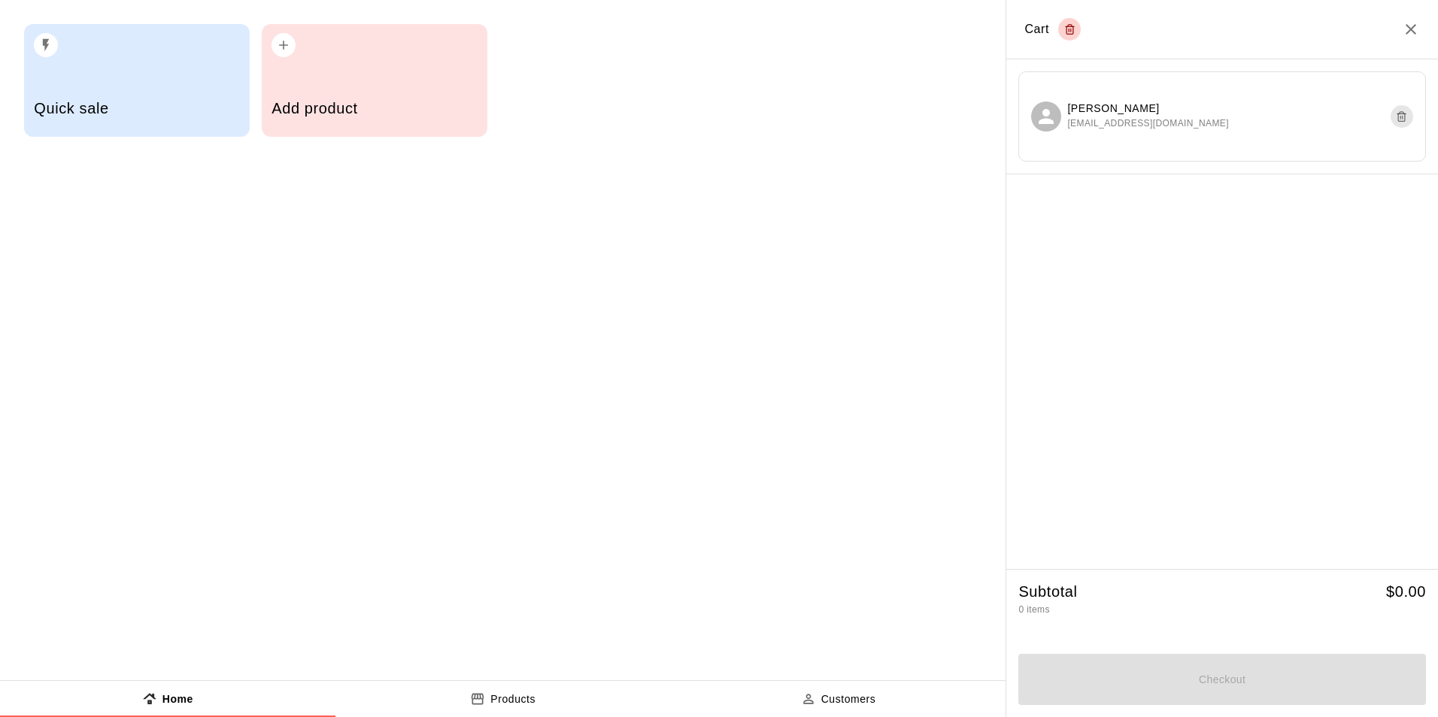
click at [177, 110] on h5 "Quick sale" at bounding box center [136, 109] width 205 height 20
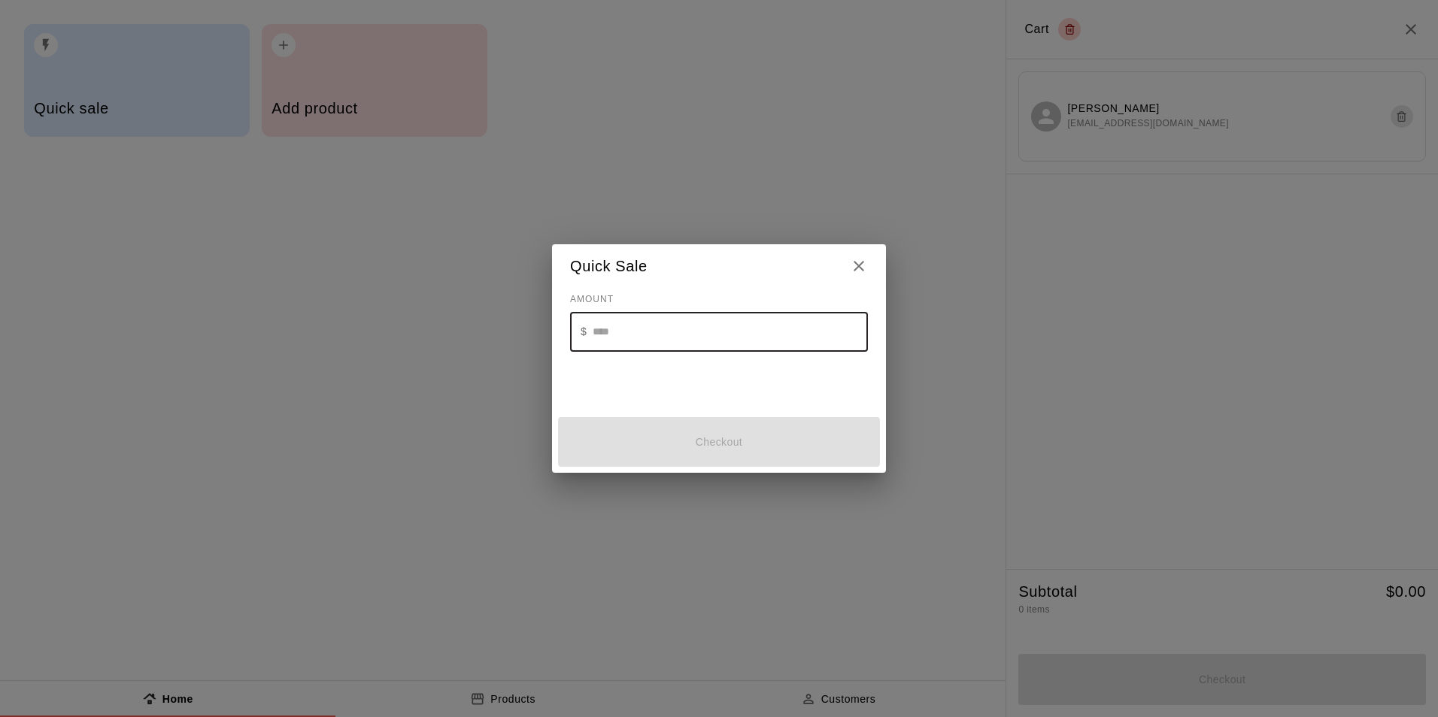
click at [761, 333] on input "text" at bounding box center [730, 332] width 275 height 40
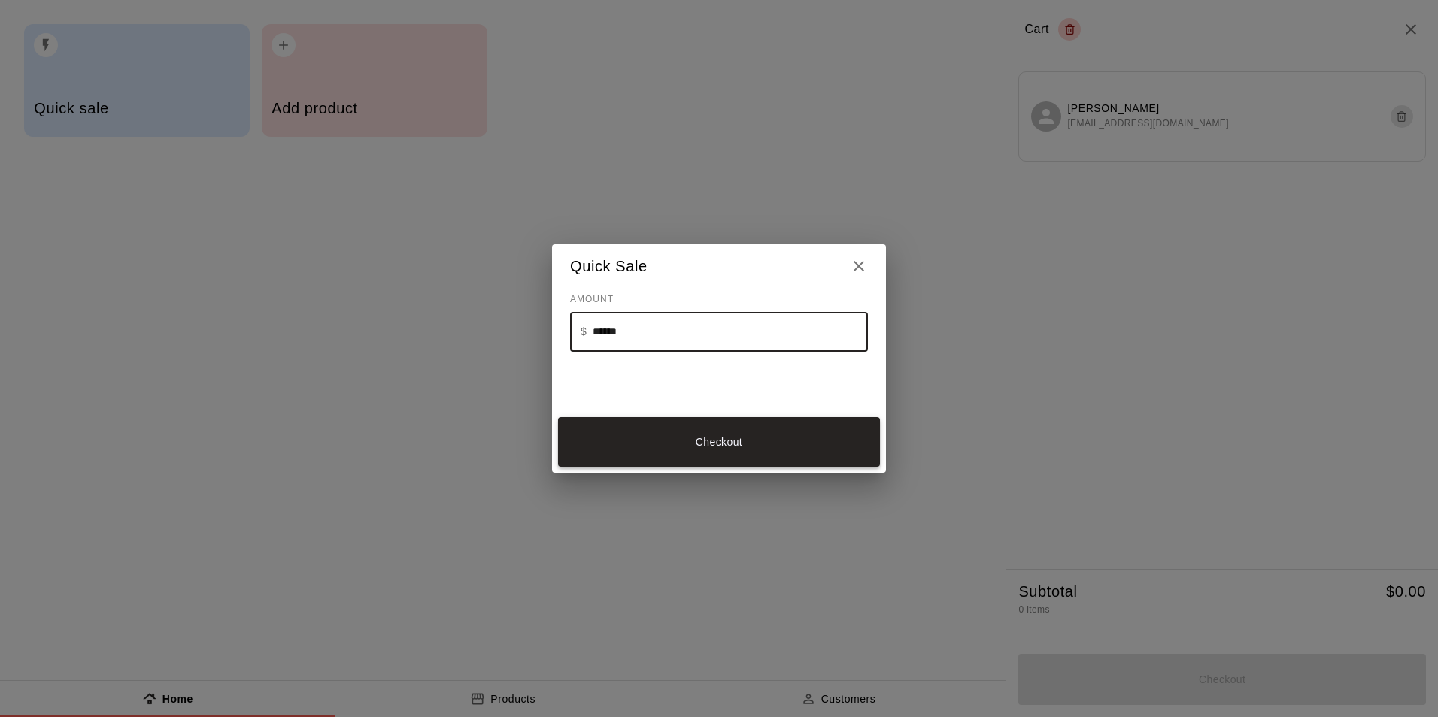
type input "******"
click at [700, 444] on button "Checkout" at bounding box center [719, 442] width 322 height 50
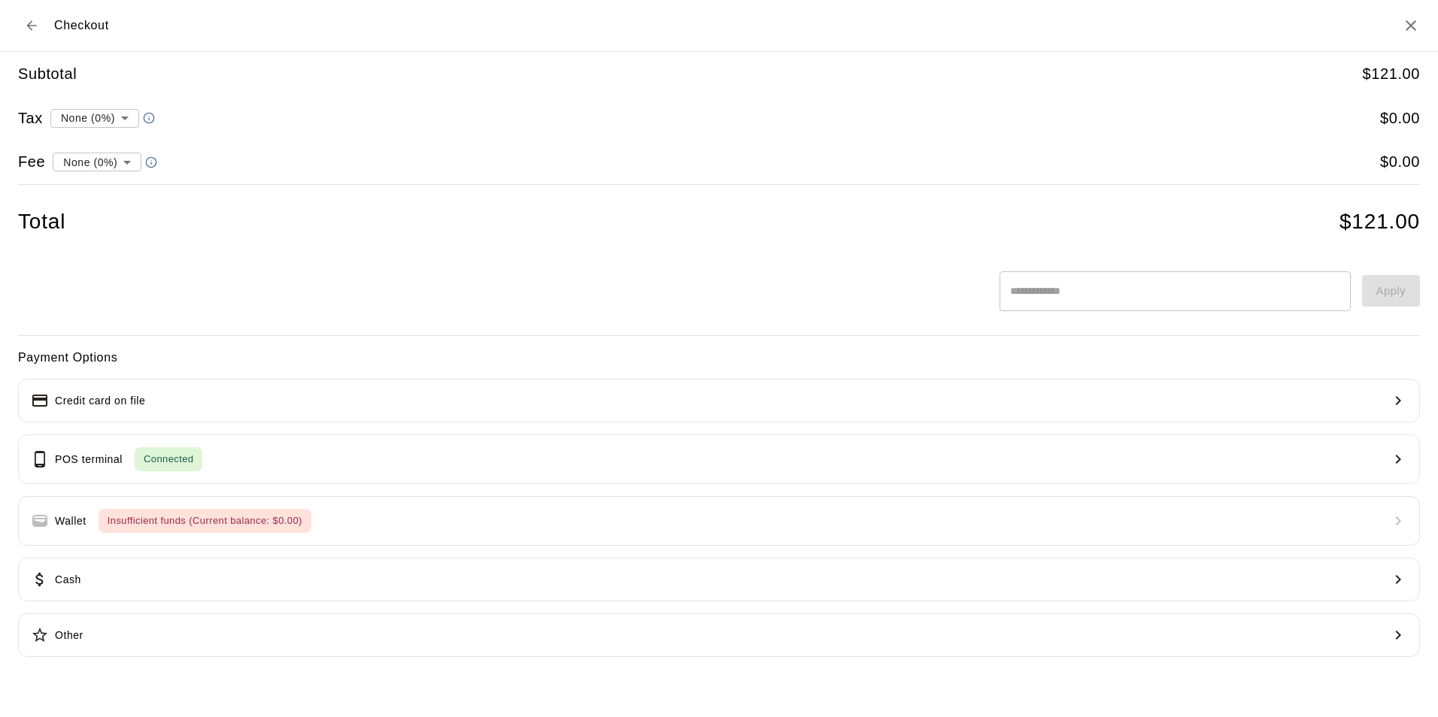
click at [106, 222] on li "convenience fee ( 2.75 % )" at bounding box center [93, 214] width 147 height 25
type input "**********"
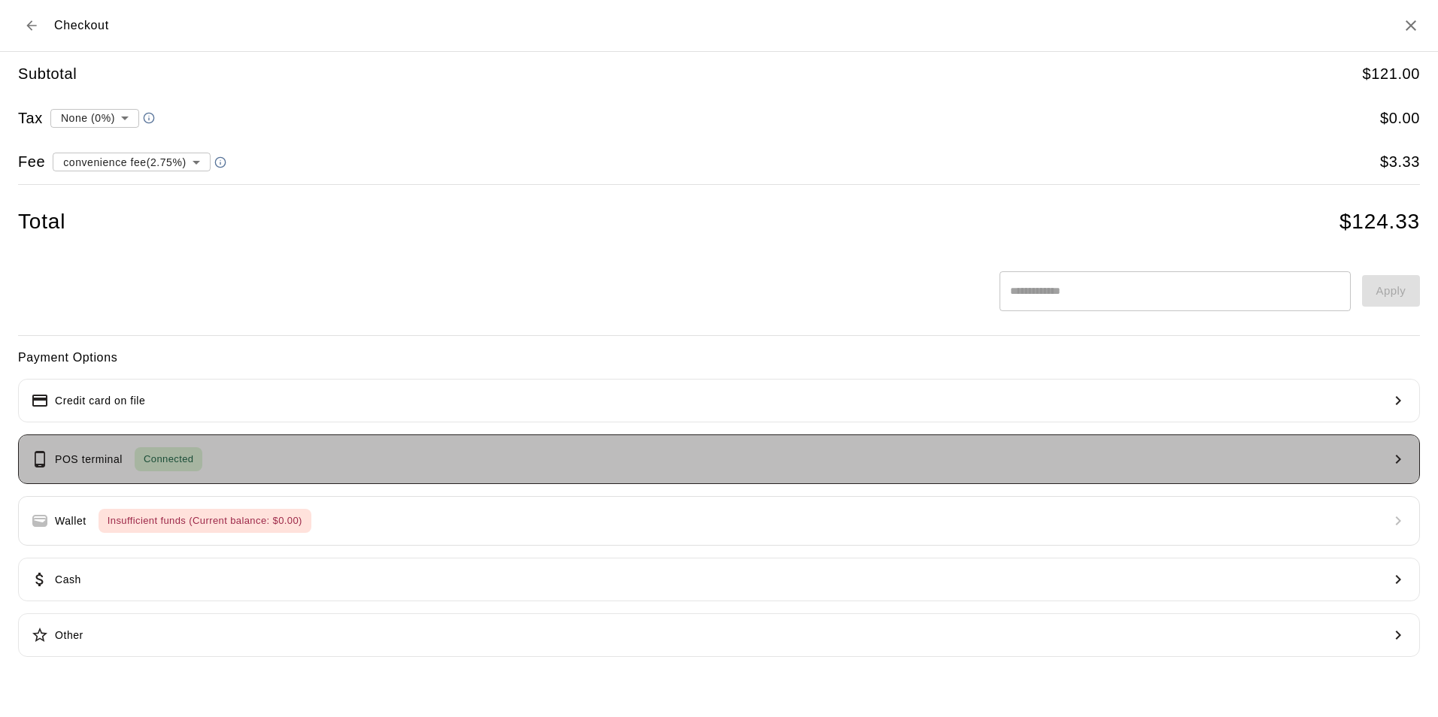
click at [327, 454] on button "POS terminal Connected" at bounding box center [719, 460] width 1402 height 50
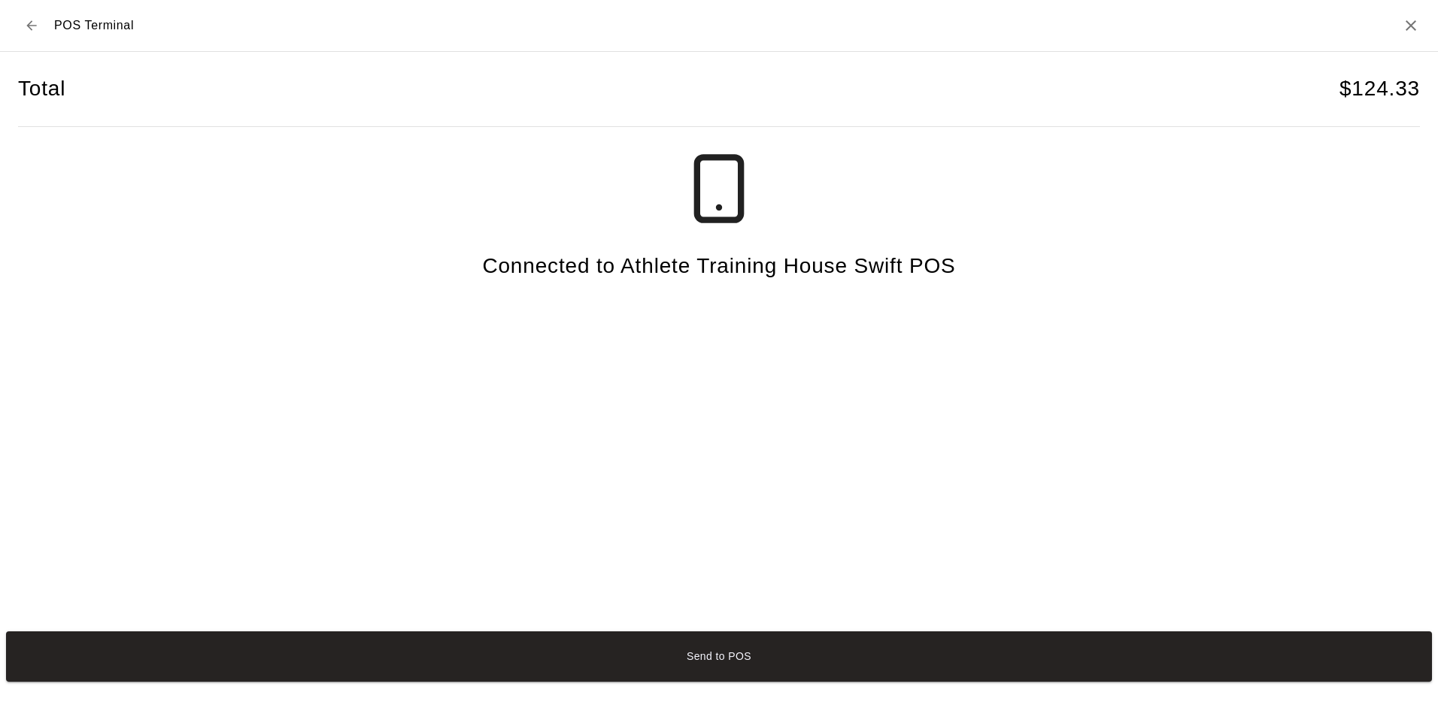
click at [702, 663] on button "Send to POS" at bounding box center [719, 657] width 1426 height 50
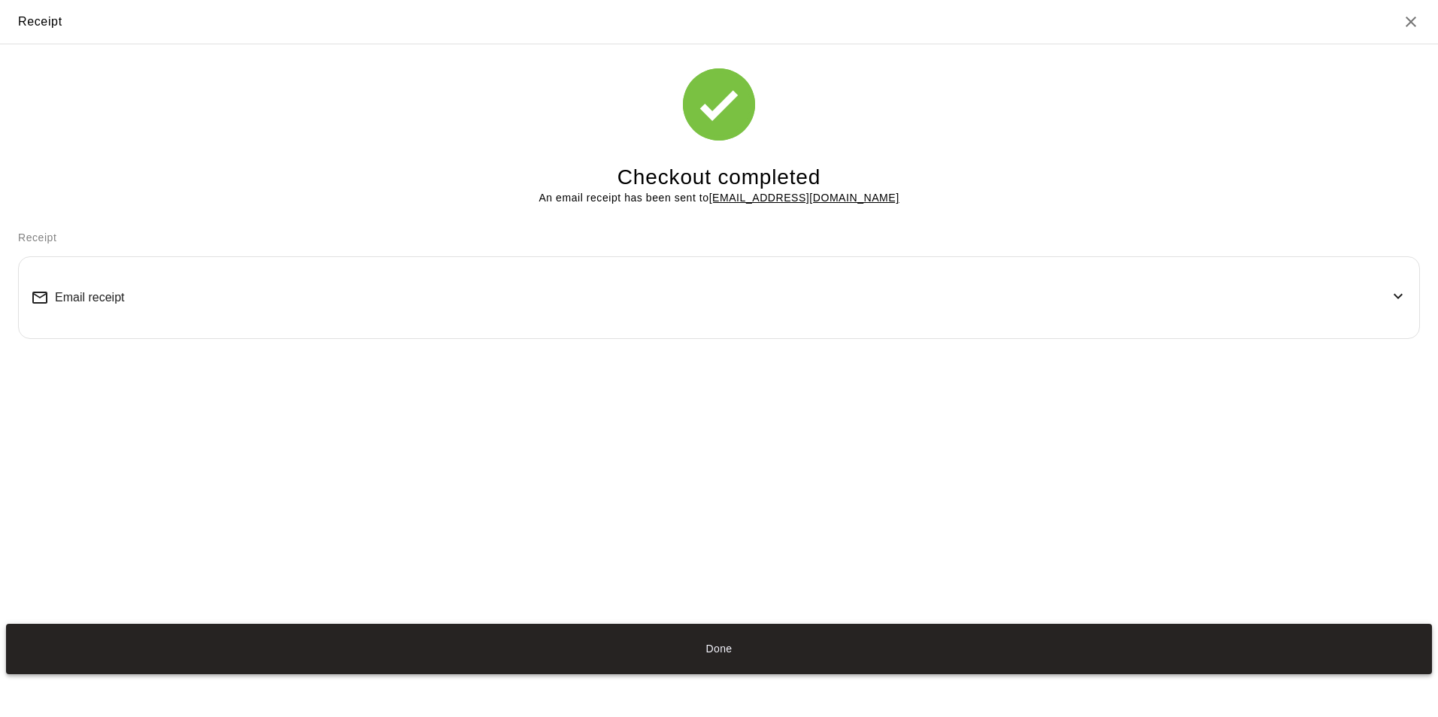
click at [657, 651] on button "Done" at bounding box center [719, 649] width 1426 height 50
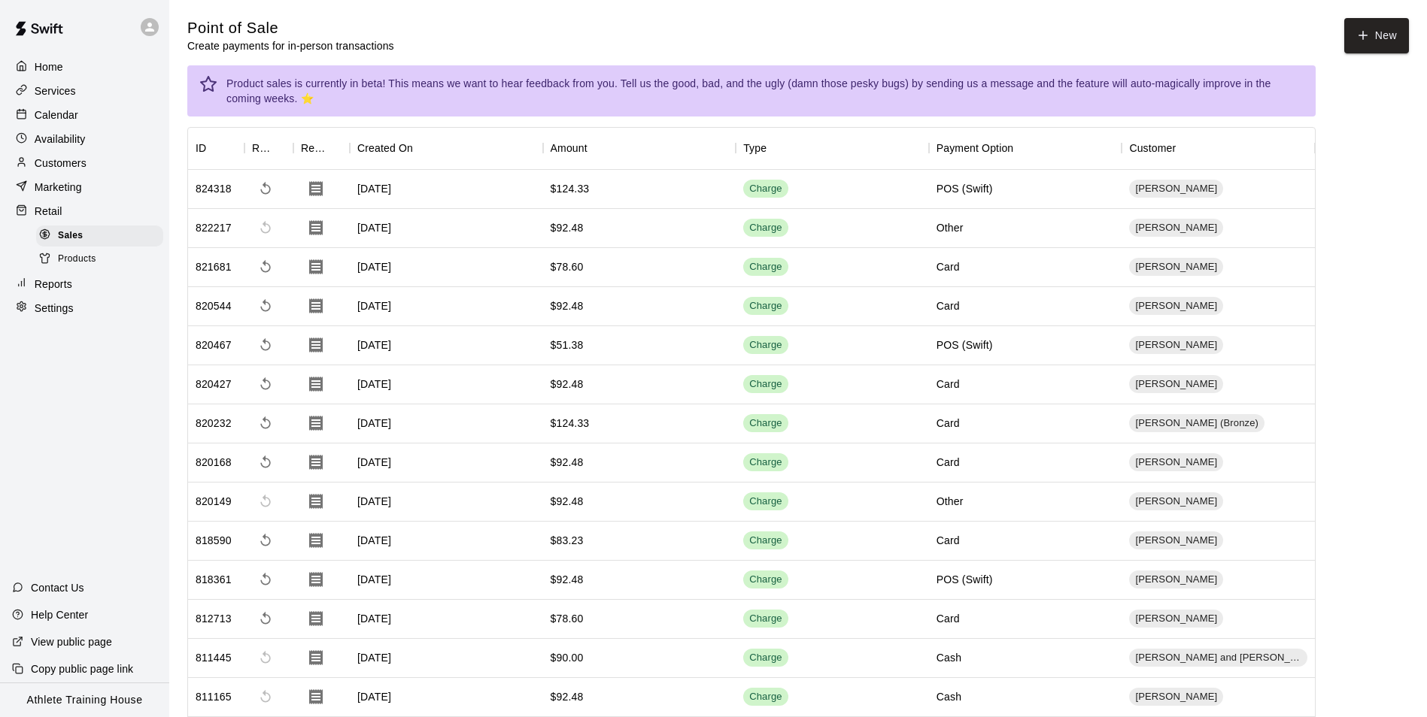
click at [76, 113] on p "Calendar" at bounding box center [57, 115] width 44 height 15
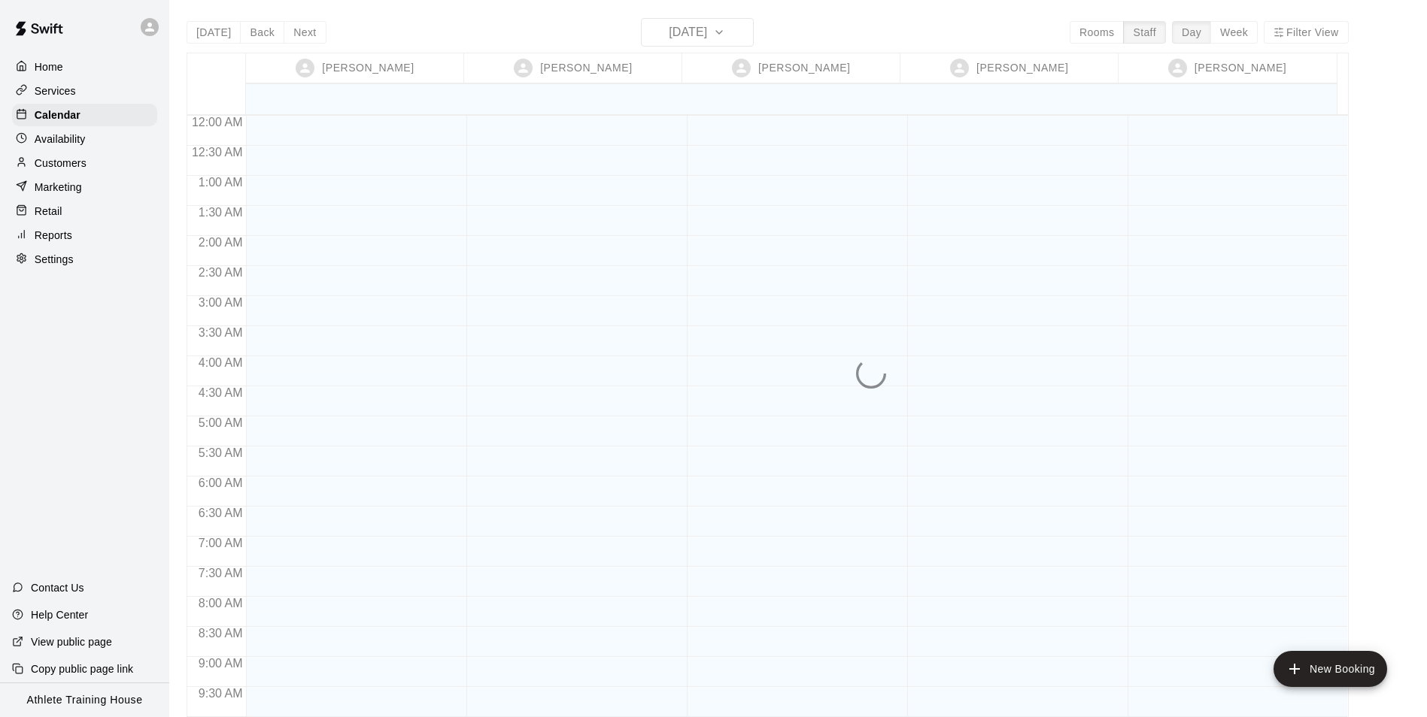
scroll to position [825, 0]
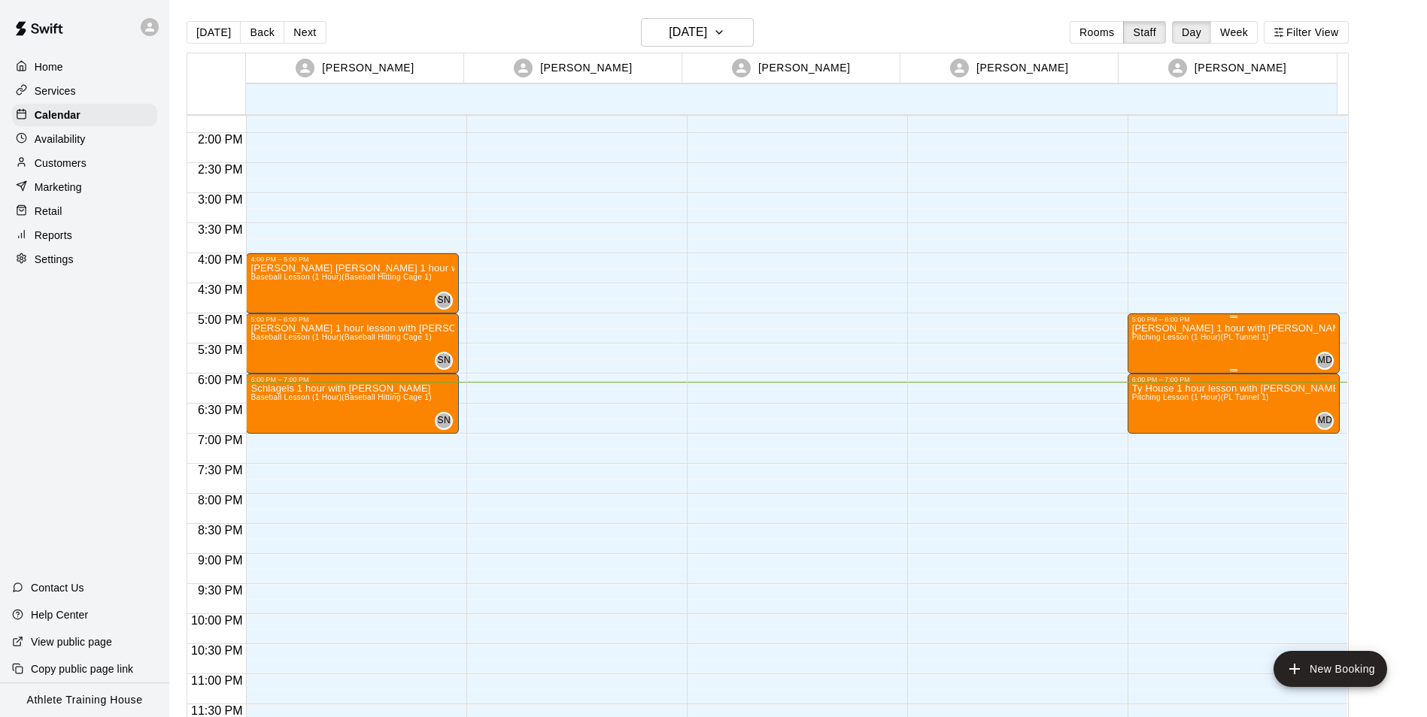
click at [1214, 335] on span "Pitching Lesson (1 Hour) (PL Tunnel 1)" at bounding box center [1200, 337] width 137 height 8
click at [1139, 350] on icon "edit" at bounding box center [1145, 349] width 18 height 18
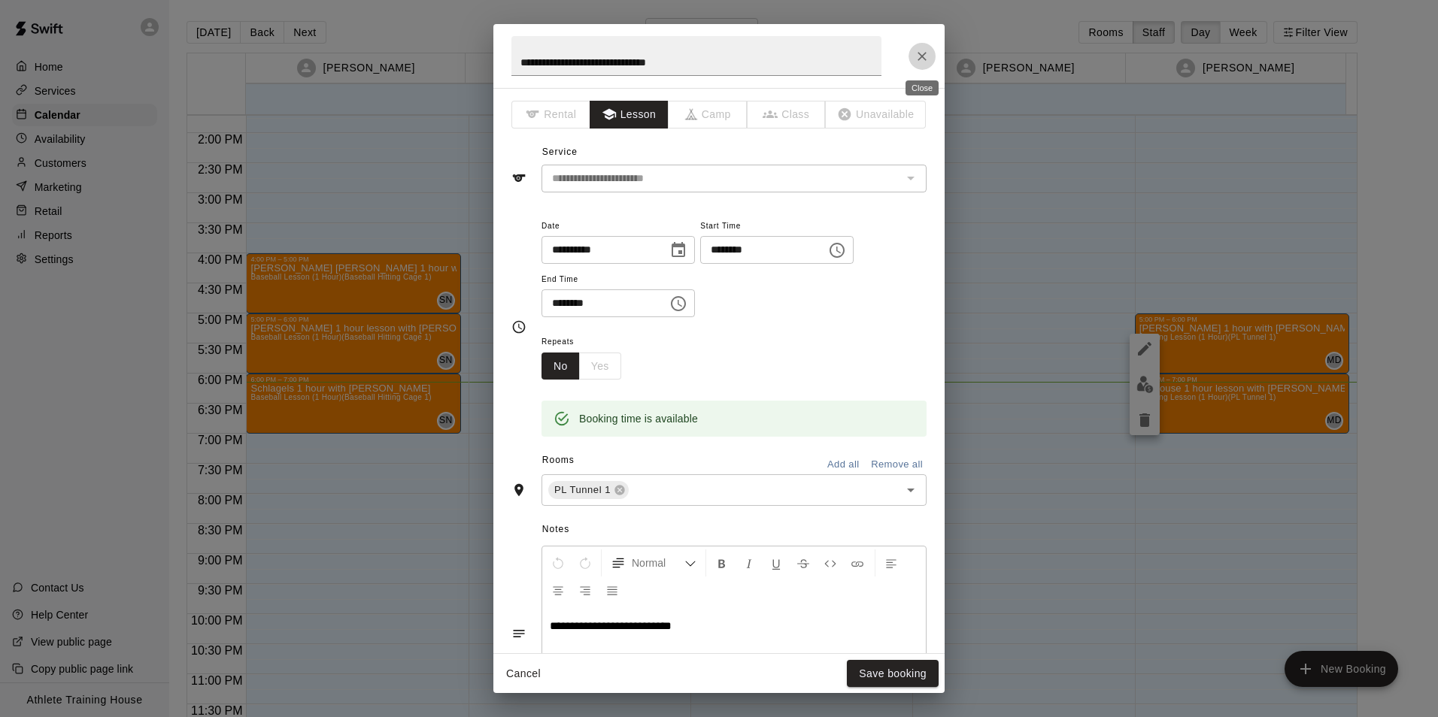
click at [914, 53] on icon "Close" at bounding box center [921, 56] width 15 height 15
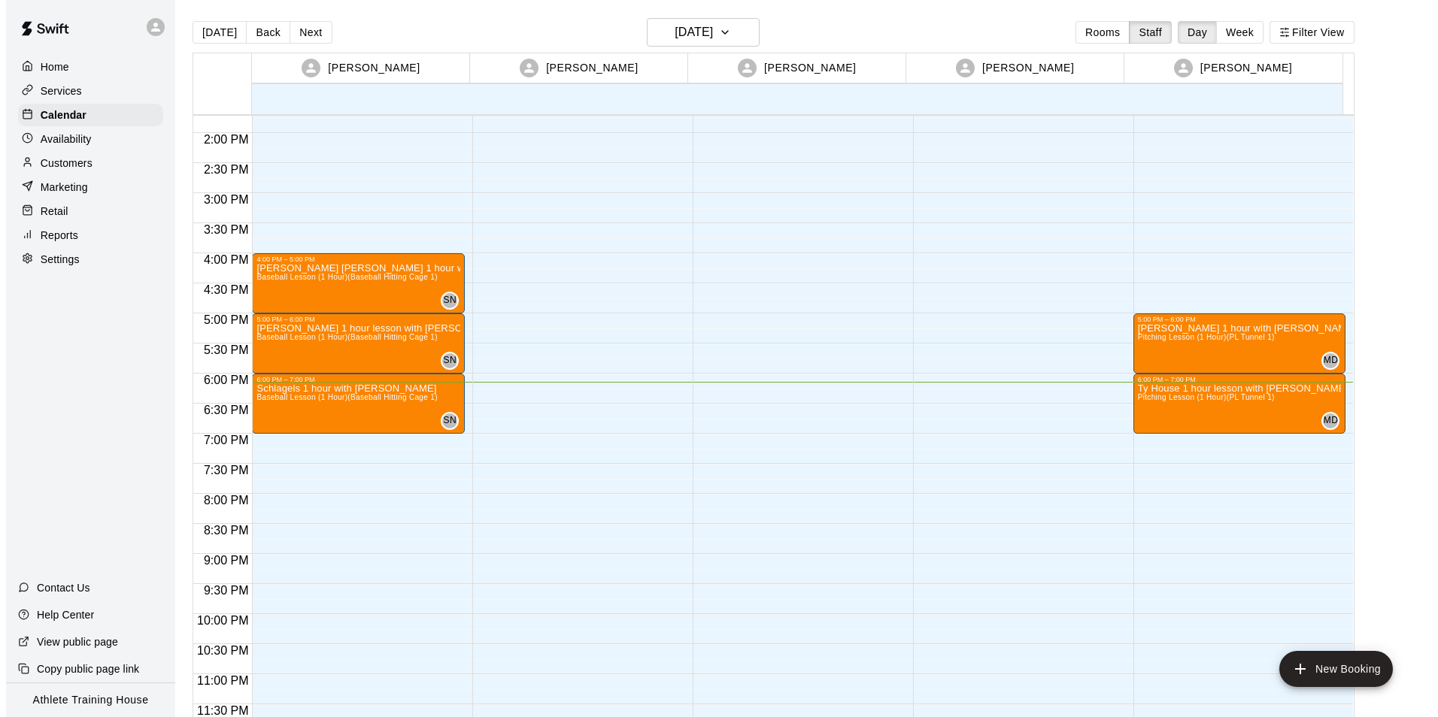
scroll to position [24, 0]
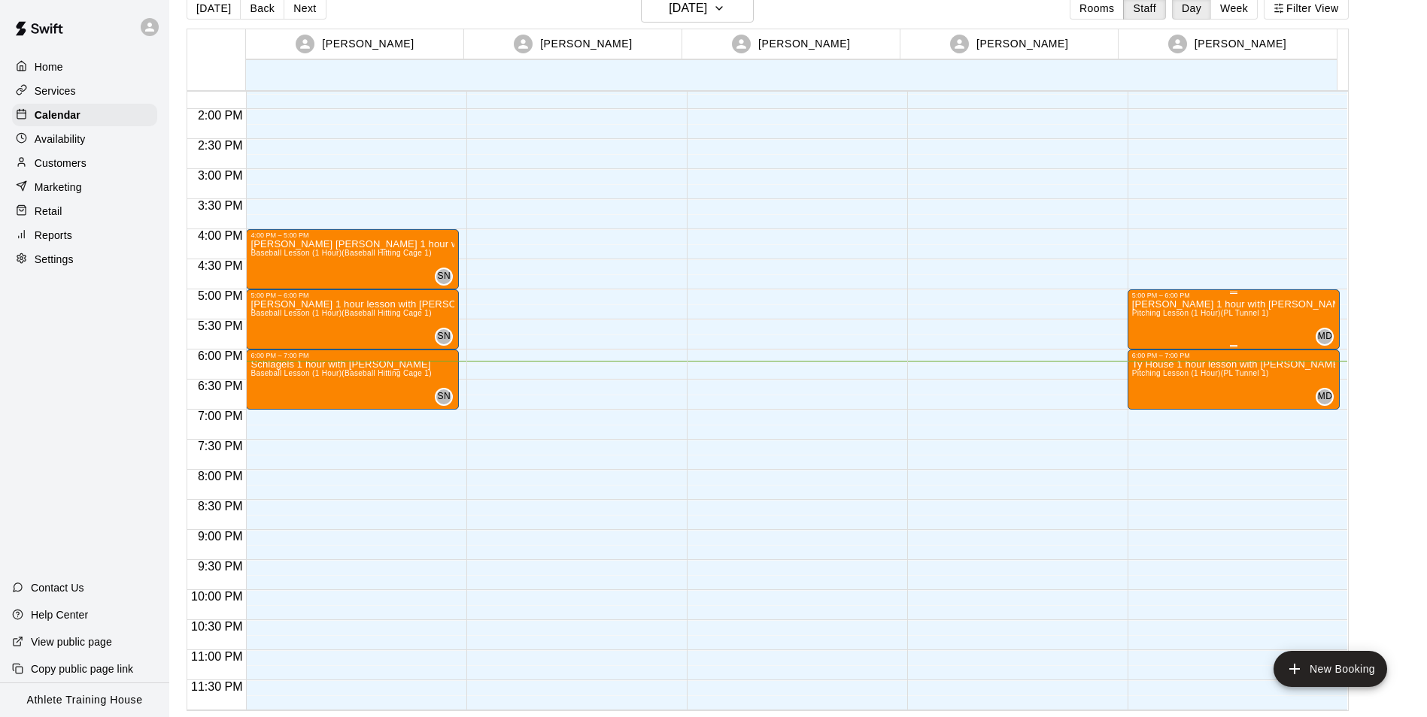
click at [1276, 324] on div "[PERSON_NAME] 1 hour with [PERSON_NAME] Lesson (1 Hour) ([GEOGRAPHIC_DATA] 1) M…" at bounding box center [1234, 657] width 204 height 717
click at [1151, 314] on icon "edit" at bounding box center [1145, 316] width 18 height 18
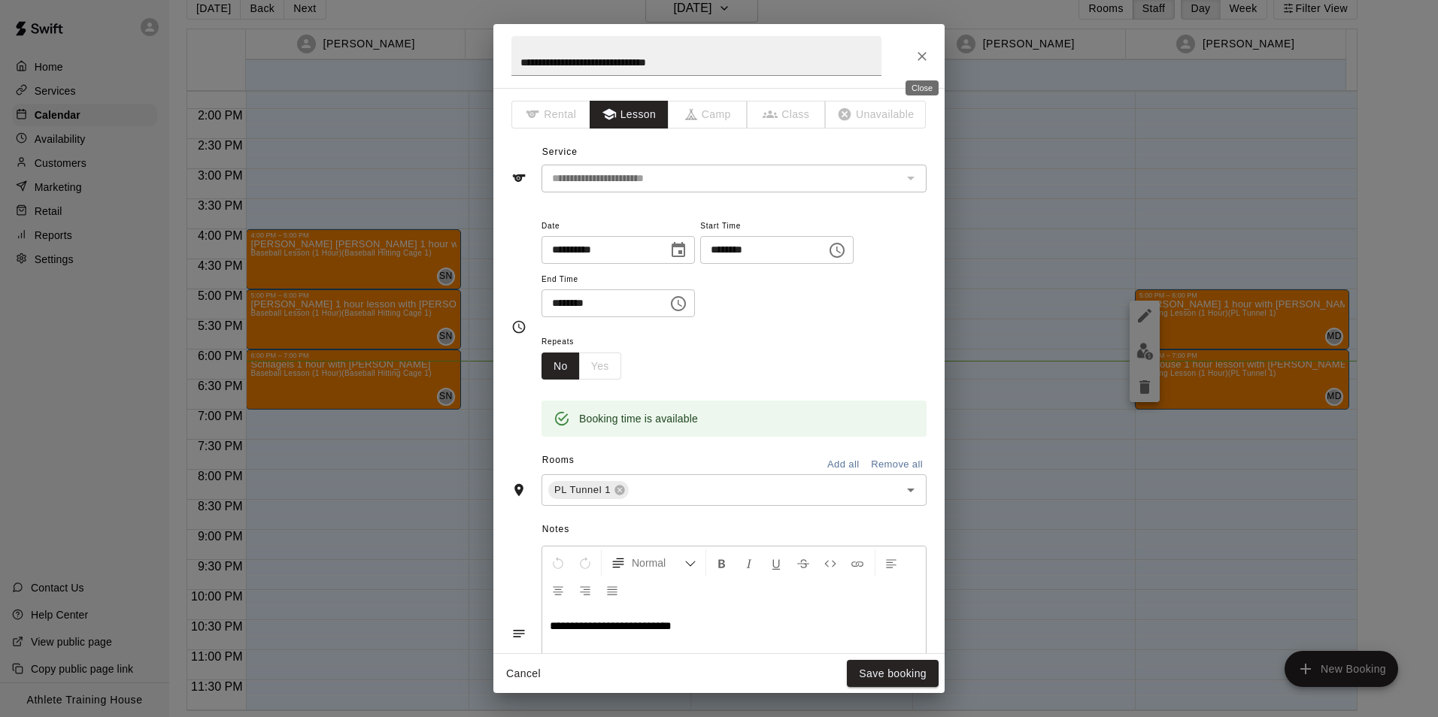
click at [924, 47] on button "Close" at bounding box center [921, 56] width 27 height 27
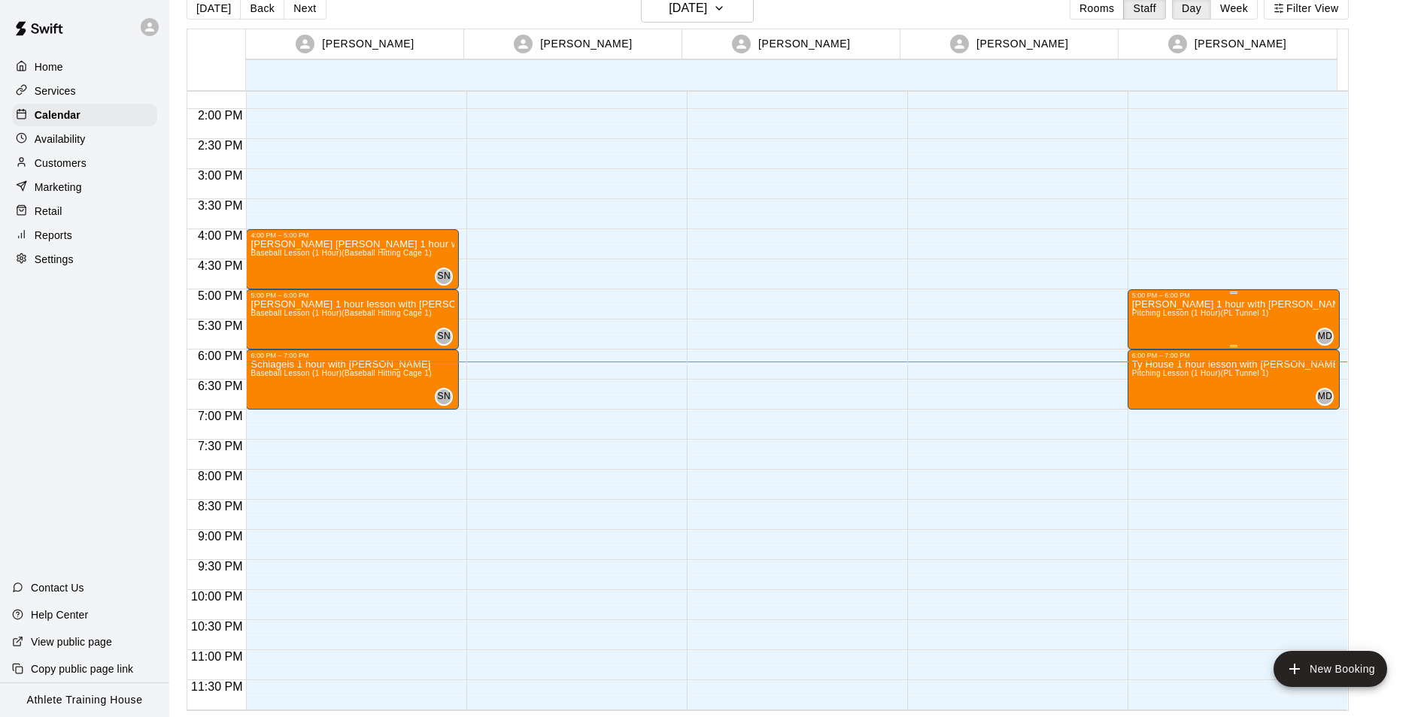
click at [1215, 305] on p "[PERSON_NAME] 1 hour with [PERSON_NAME]" at bounding box center [1234, 305] width 204 height 0
click at [1151, 319] on icon "edit" at bounding box center [1145, 321] width 18 height 18
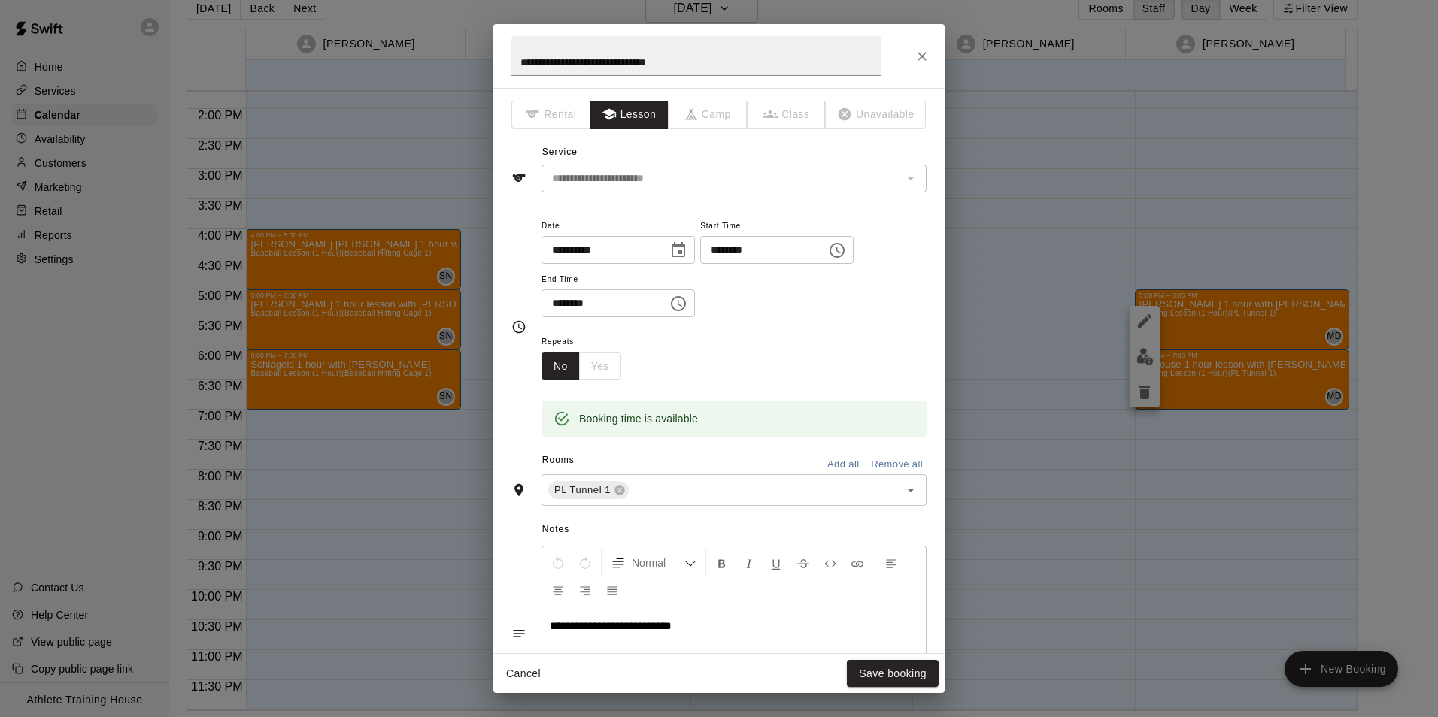
click at [923, 52] on icon "Close" at bounding box center [921, 56] width 15 height 15
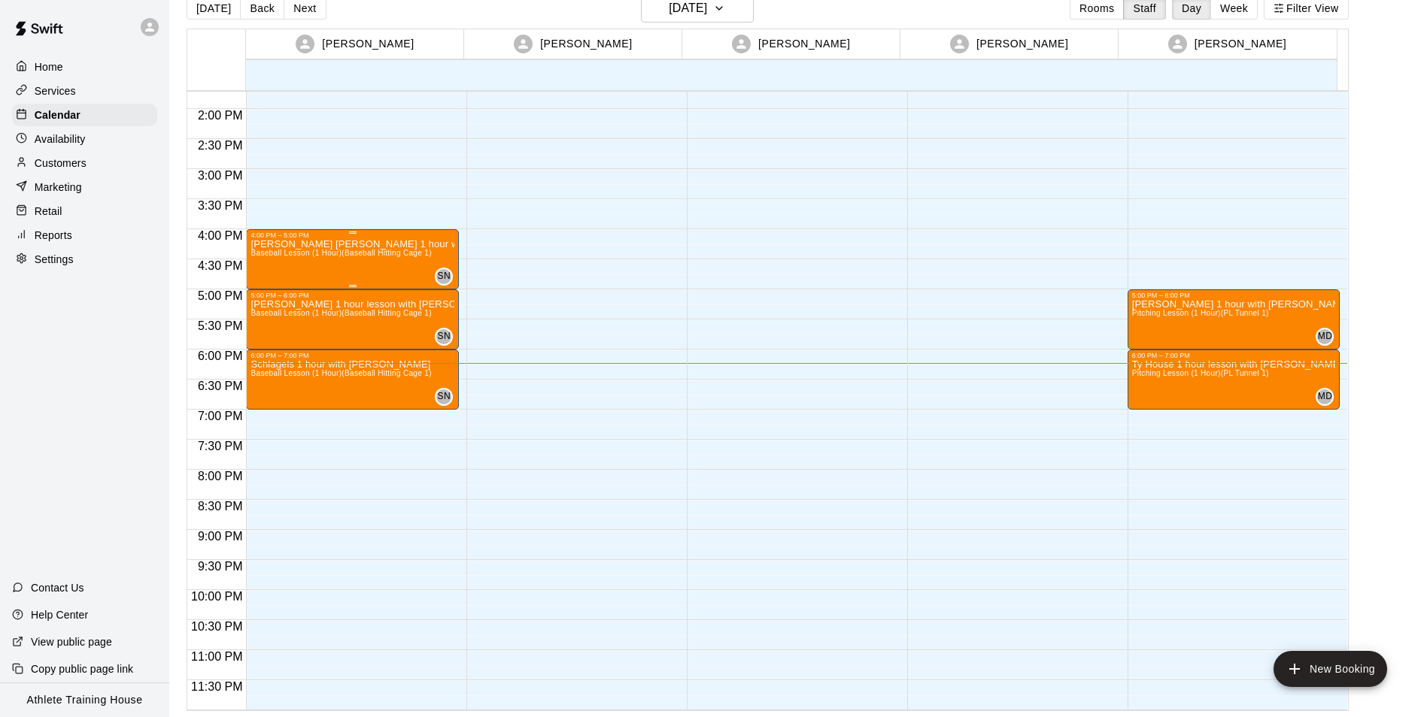
click at [352, 244] on p "[PERSON_NAME] [PERSON_NAME] 1 hour with [PERSON_NAME]" at bounding box center [352, 244] width 204 height 0
click at [267, 258] on icon "edit" at bounding box center [265, 261] width 14 height 14
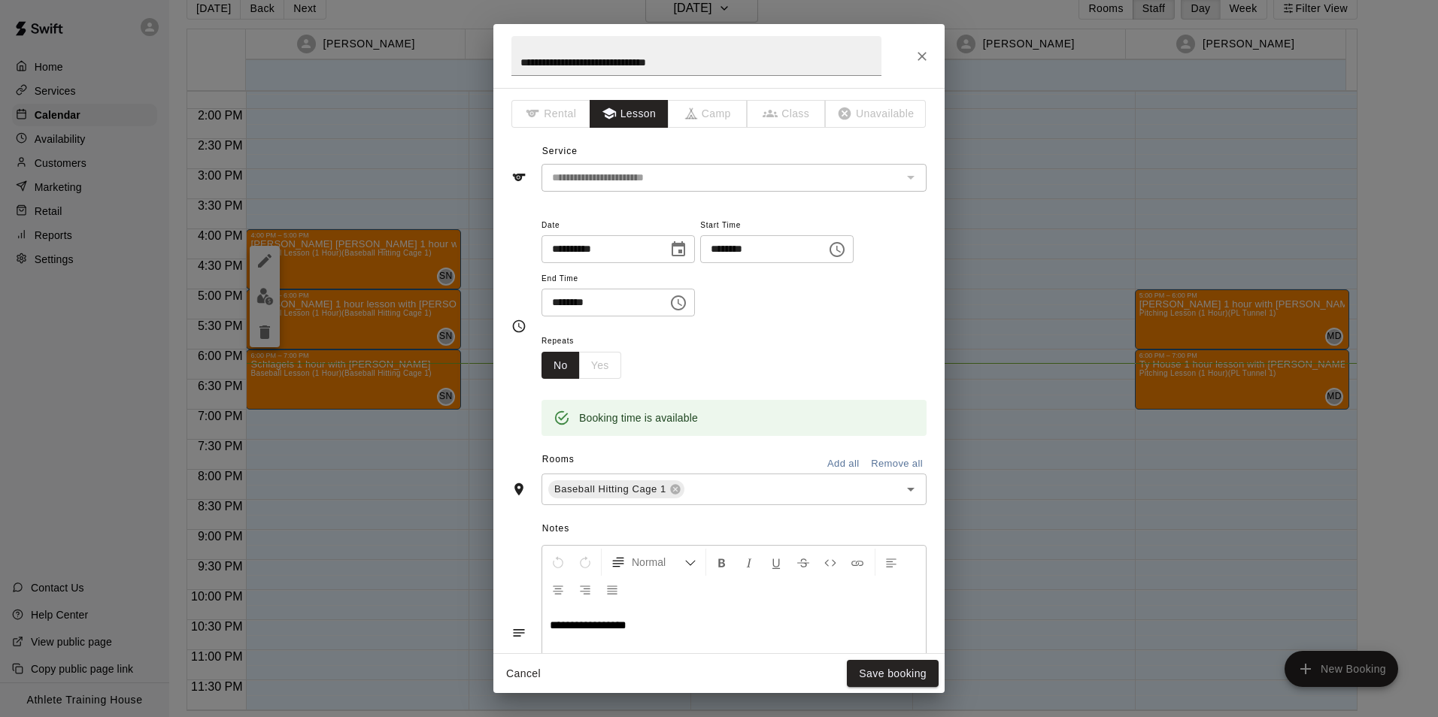
scroll to position [0, 0]
click at [917, 62] on icon "Close" at bounding box center [921, 56] width 15 height 15
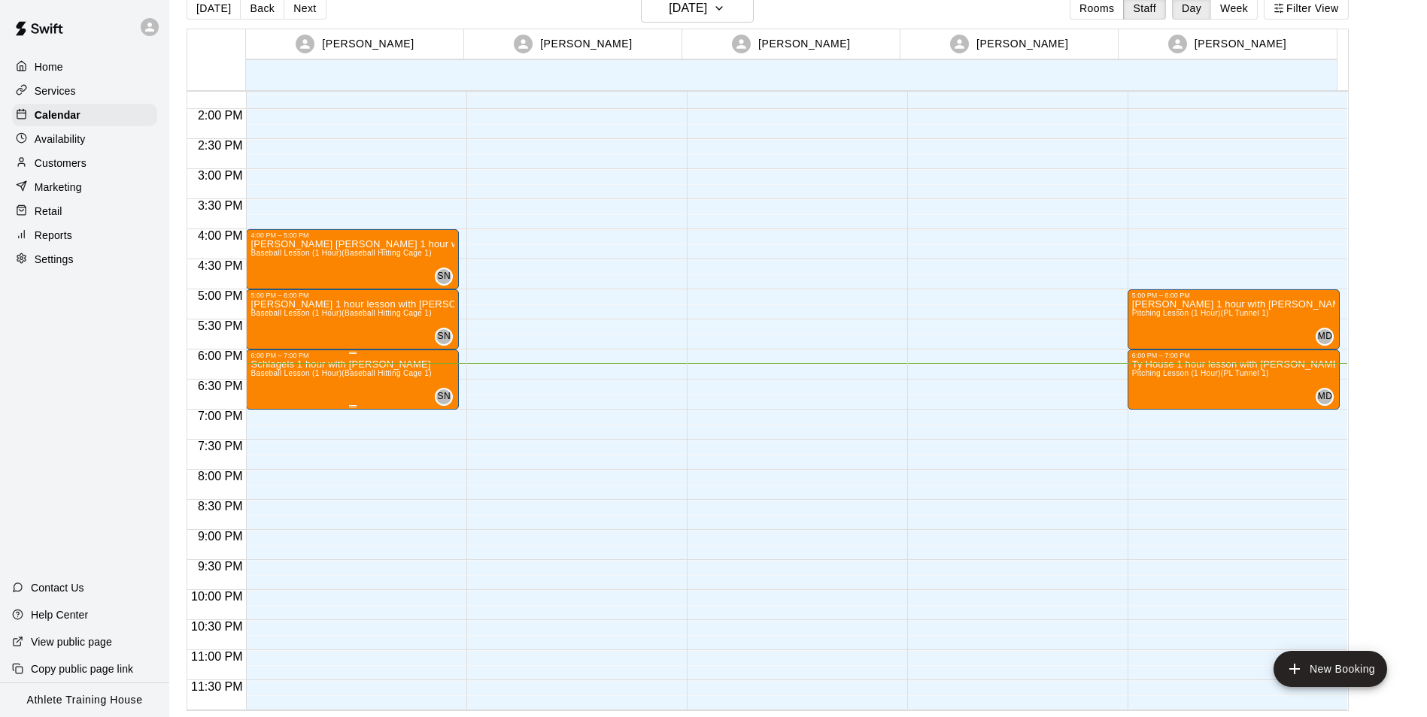
click at [362, 388] on div "Schlagels 1 hour with [PERSON_NAME] Baseball Lesson (1 Hour) (Baseball Hitting …" at bounding box center [340, 717] width 180 height 717
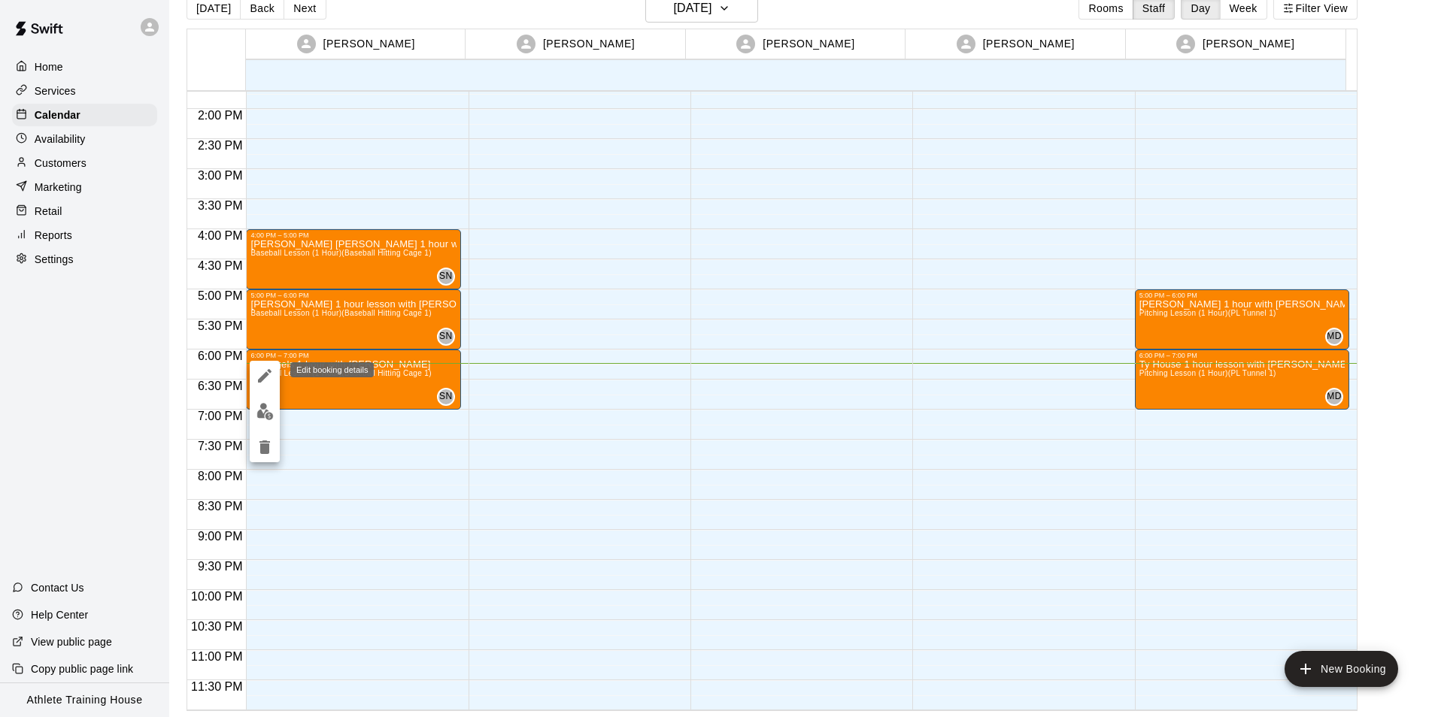
click at [276, 369] on button "edit" at bounding box center [265, 376] width 30 height 30
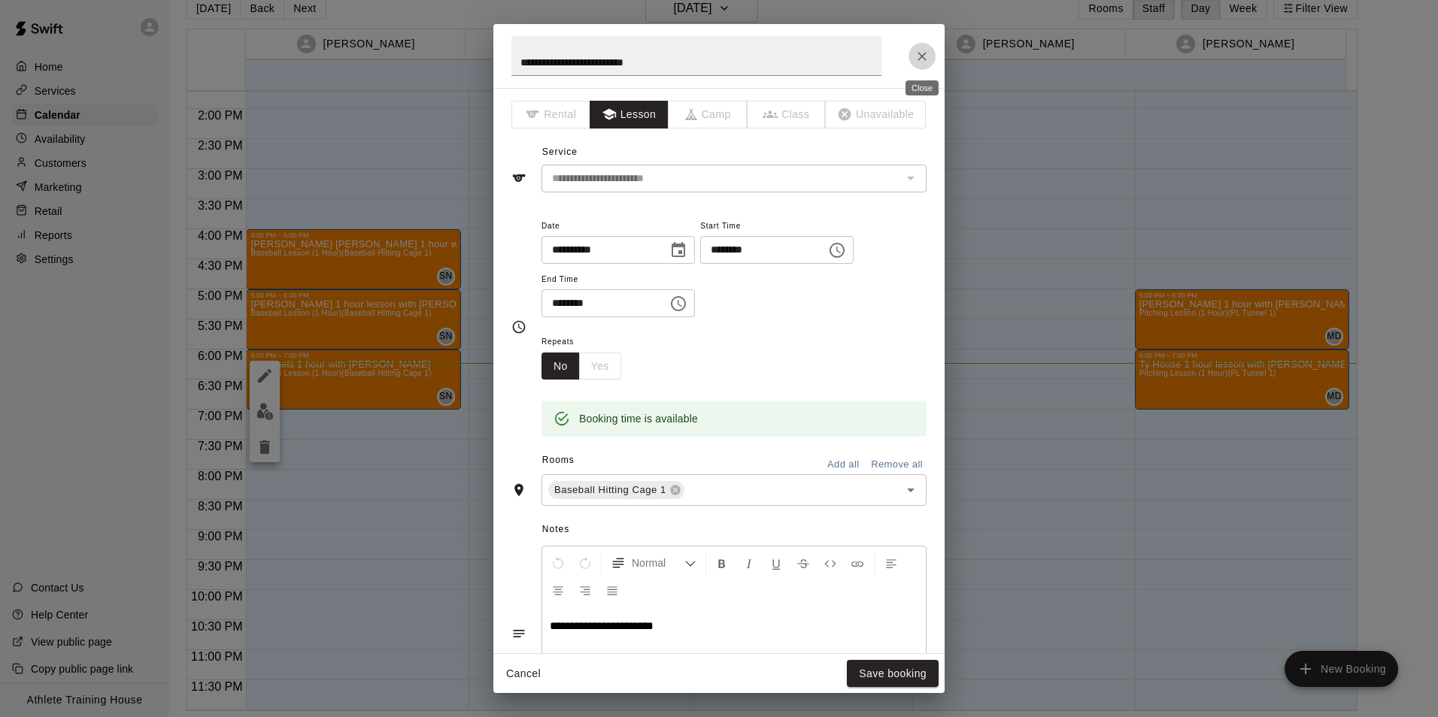
click at [926, 49] on icon "Close" at bounding box center [921, 56] width 15 height 15
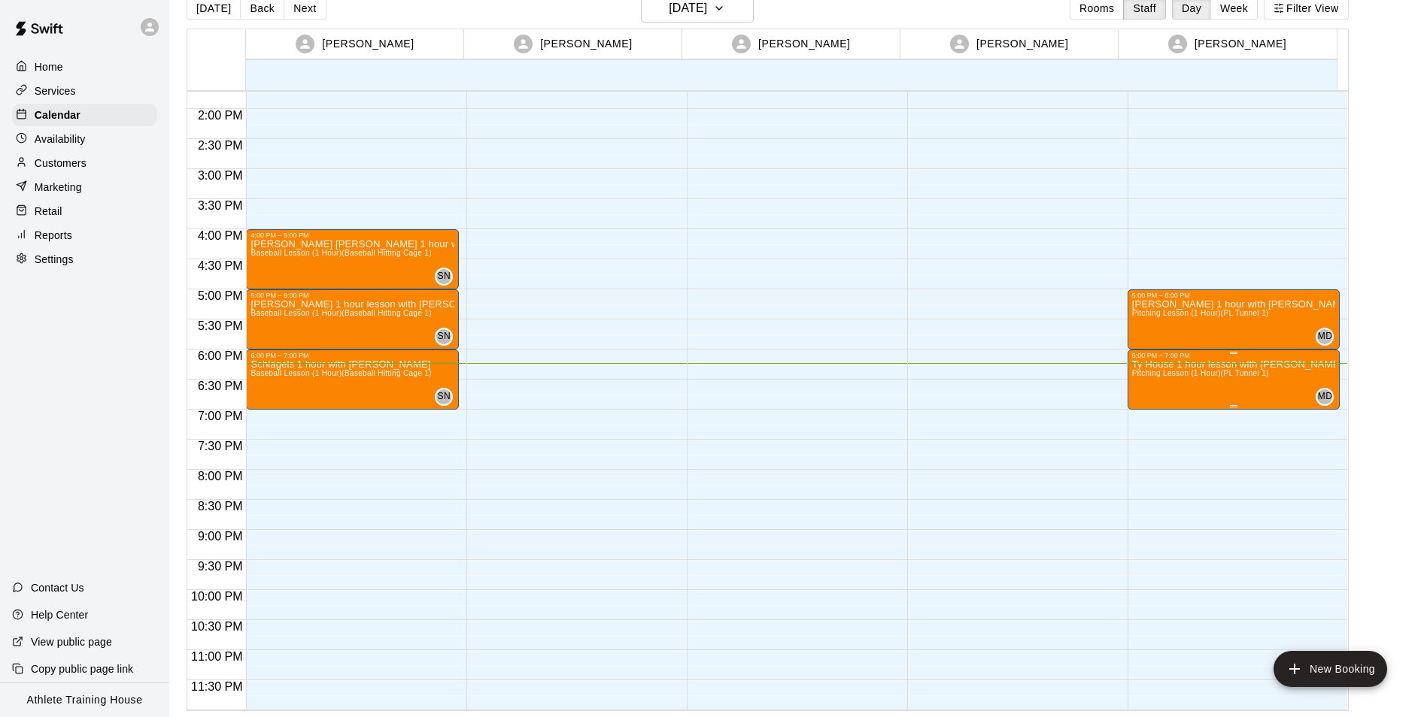
click at [1192, 396] on div "Ty House 1 hour lesson with [PERSON_NAME] Lesson (1 Hour) (PL Tunnel 1)" at bounding box center [1234, 717] width 204 height 717
click at [1134, 369] on button "edit" at bounding box center [1145, 376] width 30 height 30
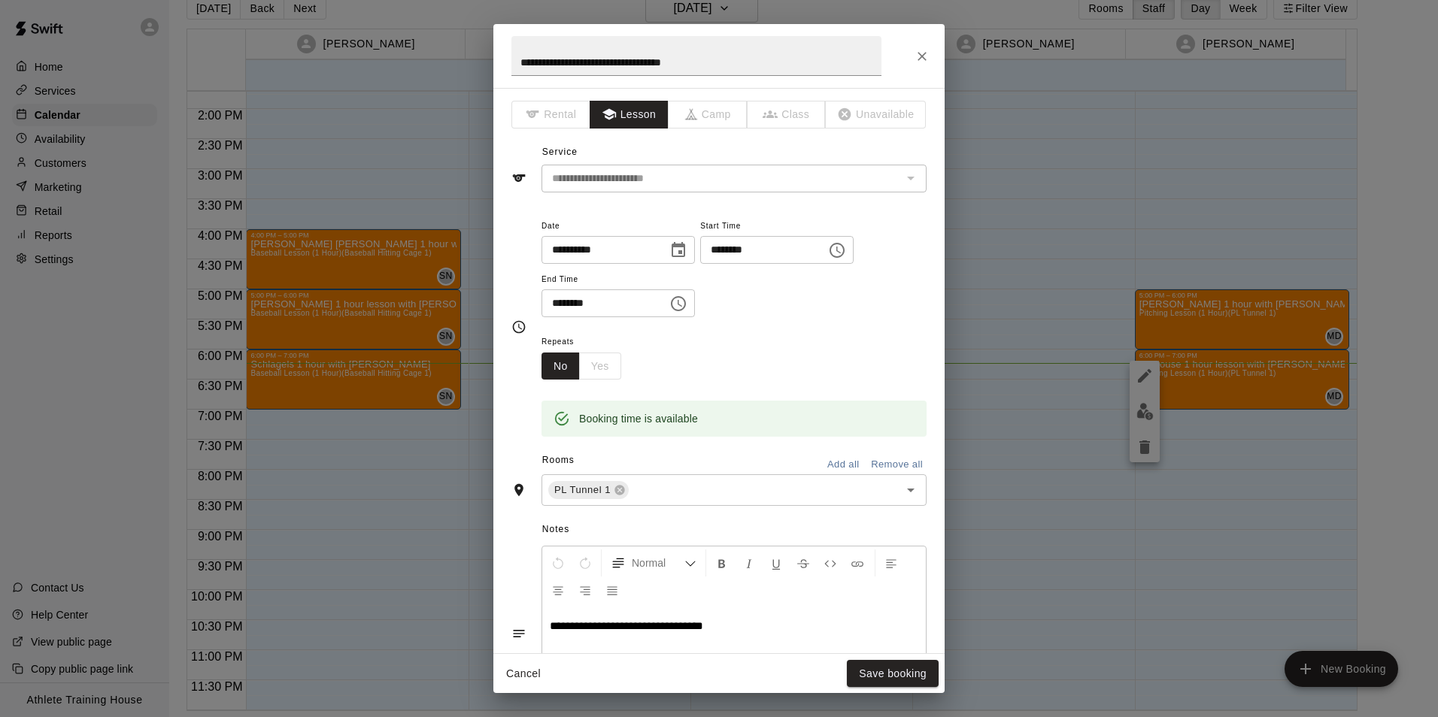
click at [930, 38] on div "**********" at bounding box center [718, 56] width 451 height 64
click at [927, 53] on icon "Close" at bounding box center [921, 56] width 15 height 15
